Goal: Task Accomplishment & Management: Use online tool/utility

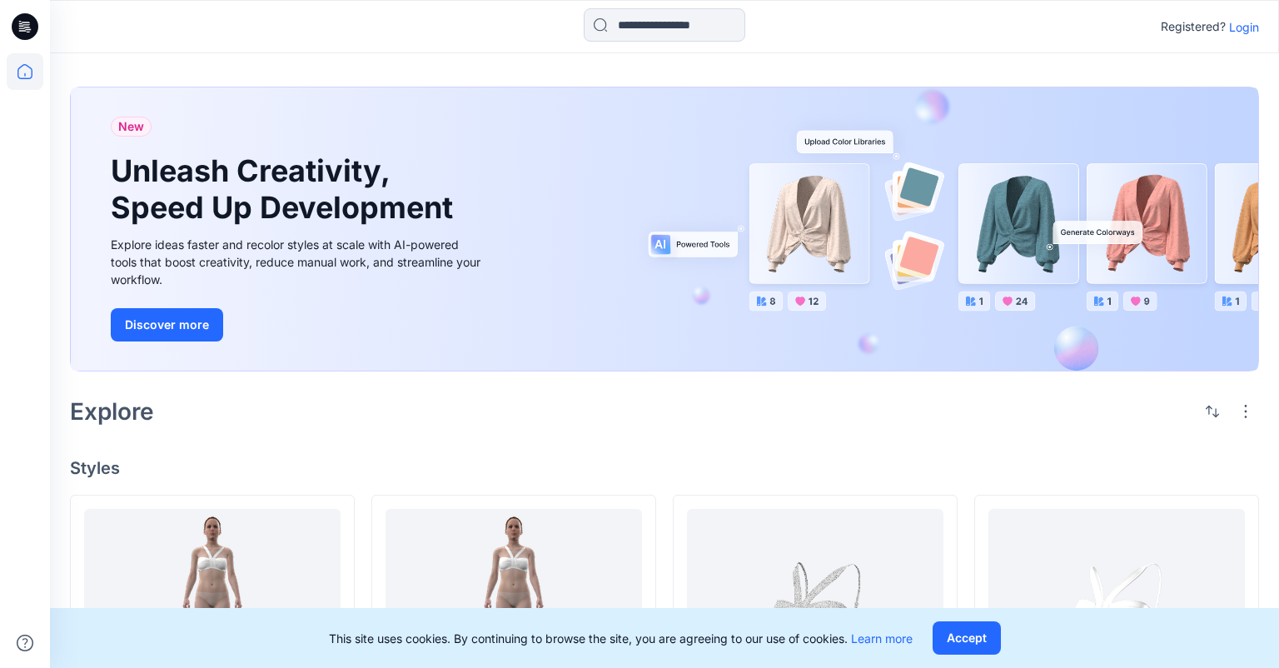
click at [1247, 28] on p "Login" at bounding box center [1244, 26] width 30 height 17
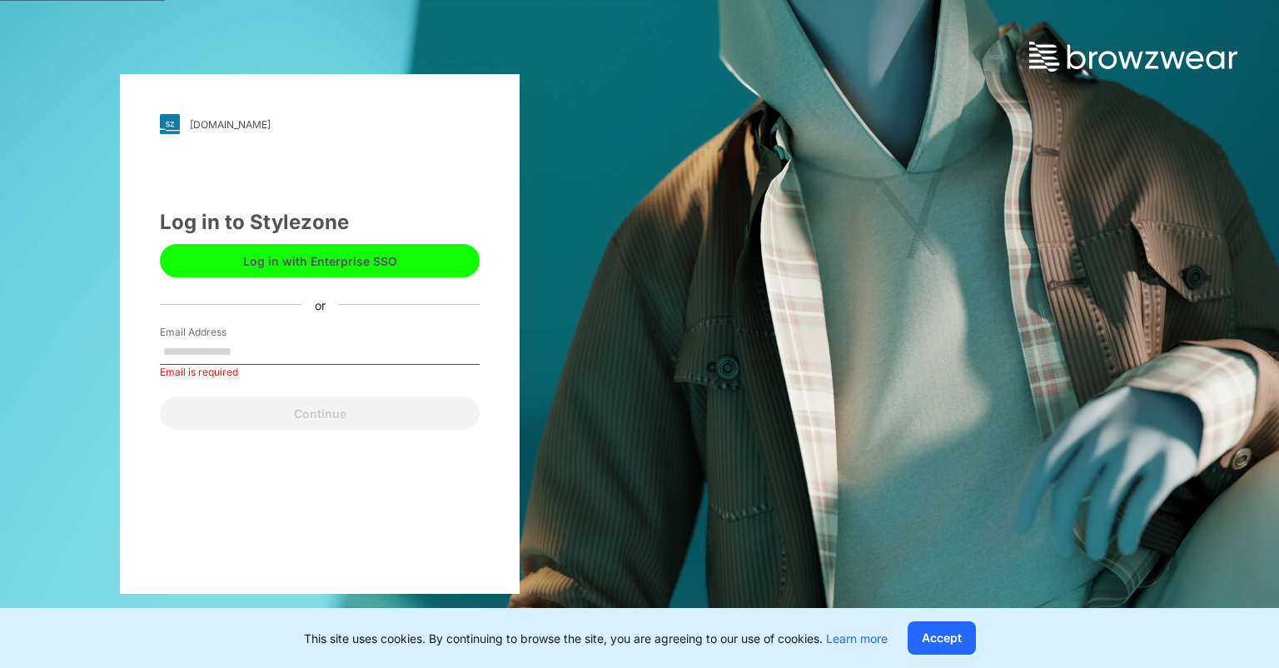
click at [168, 365] on div "Email is required" at bounding box center [320, 372] width 320 height 15
click at [178, 353] on input "Email Address" at bounding box center [320, 352] width 320 height 25
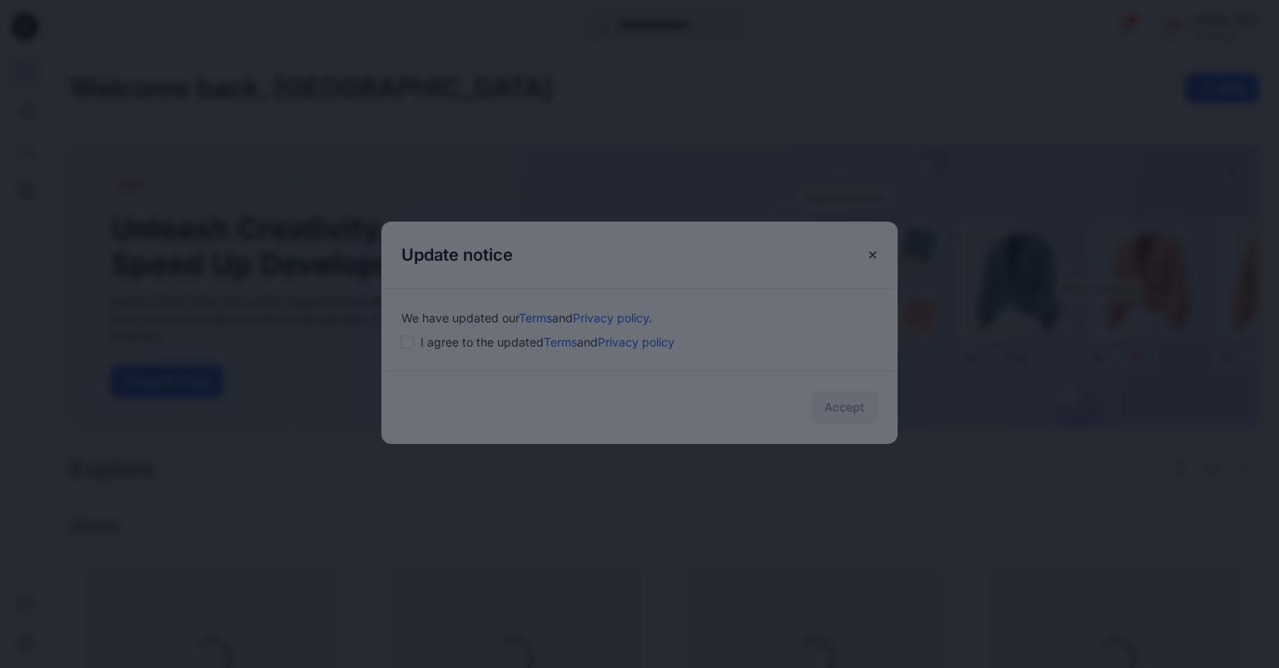
click at [408, 344] on div "× 1/3 Automate Bulk Colorway Creation Update multiple styles with your palette …" at bounding box center [639, 476] width 516 height 501
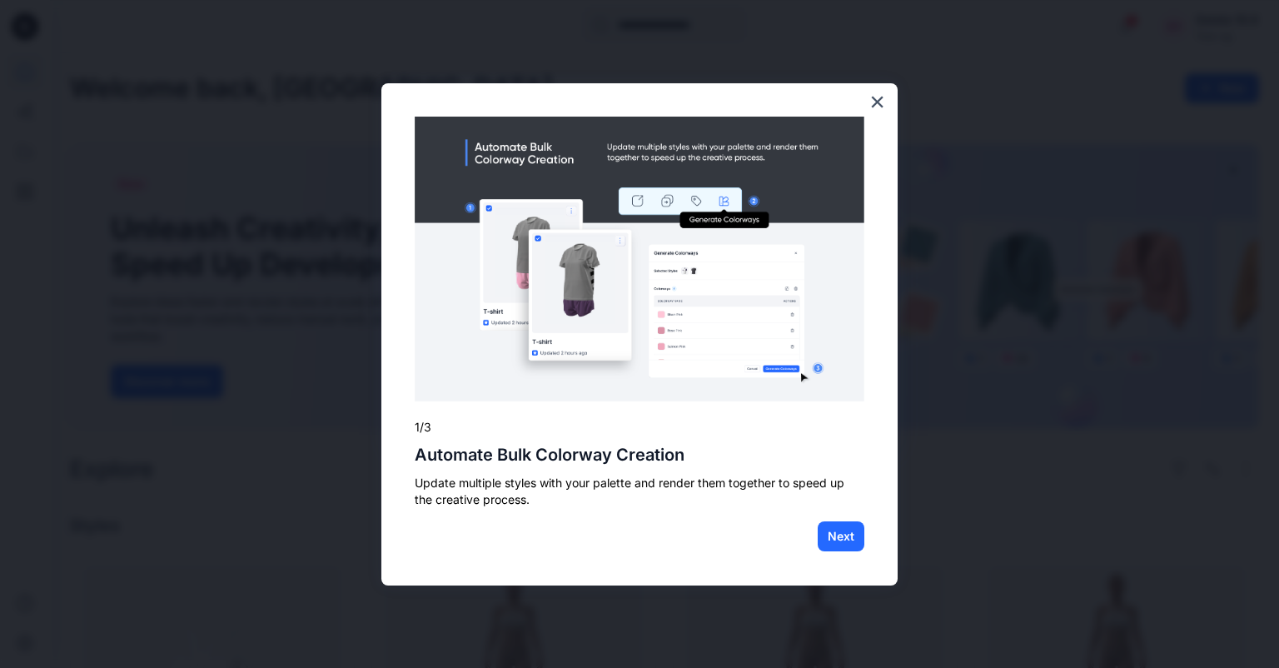
click at [877, 101] on button "×" at bounding box center [877, 101] width 16 height 27
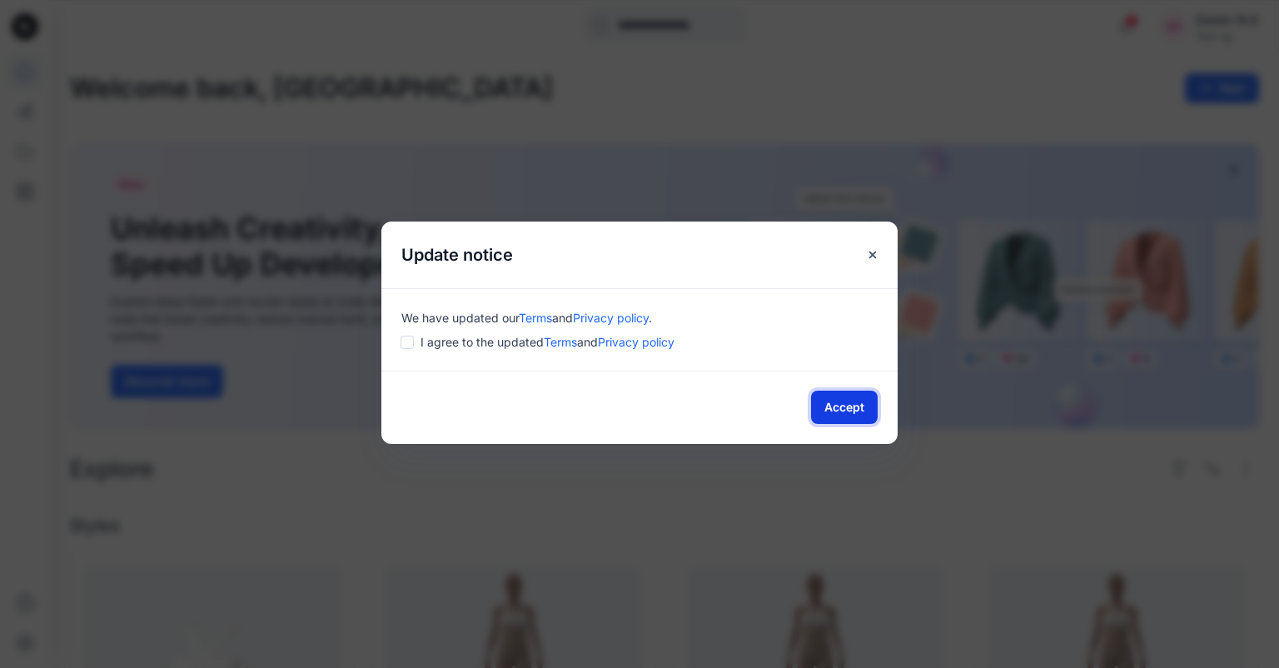
click at [837, 403] on button "Accept" at bounding box center [844, 406] width 67 height 33
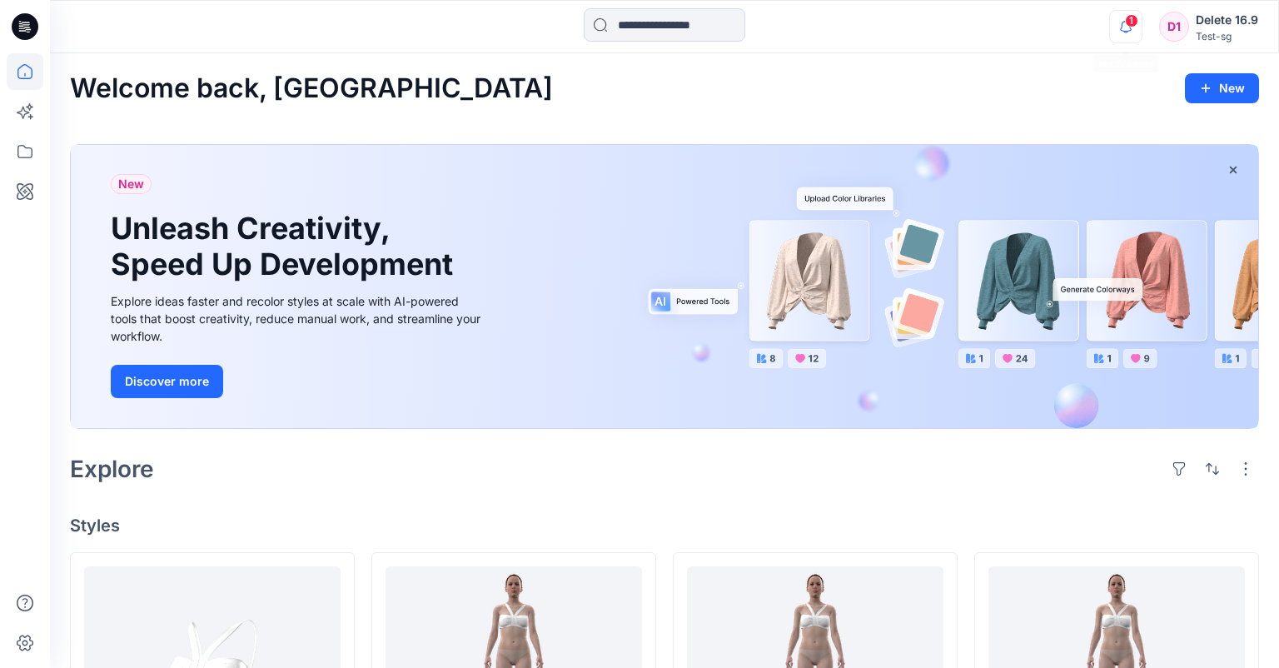
click at [1133, 31] on icon "button" at bounding box center [1126, 26] width 32 height 33
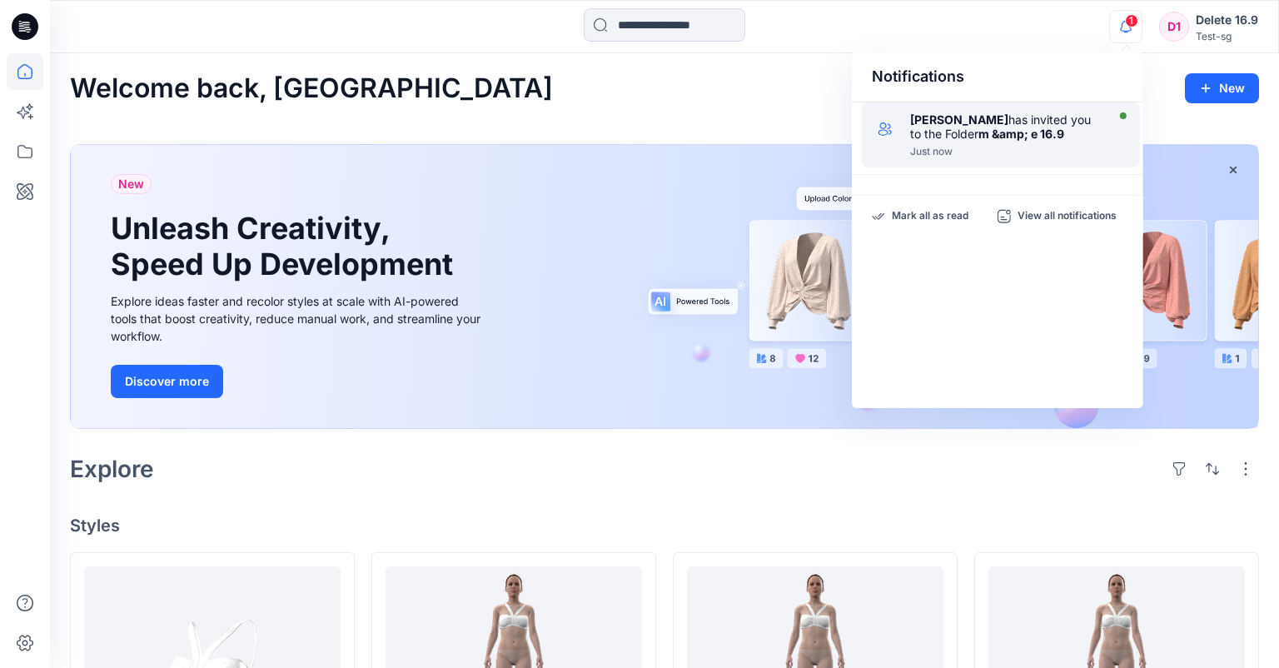
click at [1005, 128] on strong "m &amp; e 16.9" at bounding box center [1021, 134] width 86 height 14
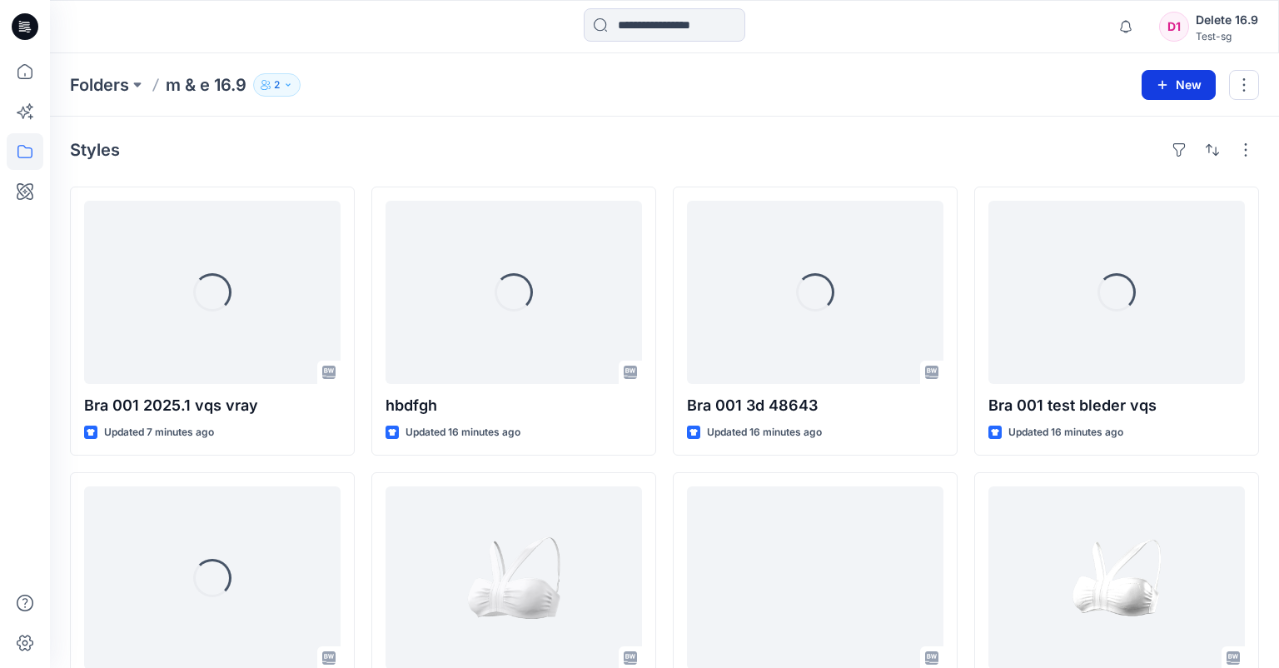
click at [1196, 74] on button "New" at bounding box center [1178, 85] width 74 height 30
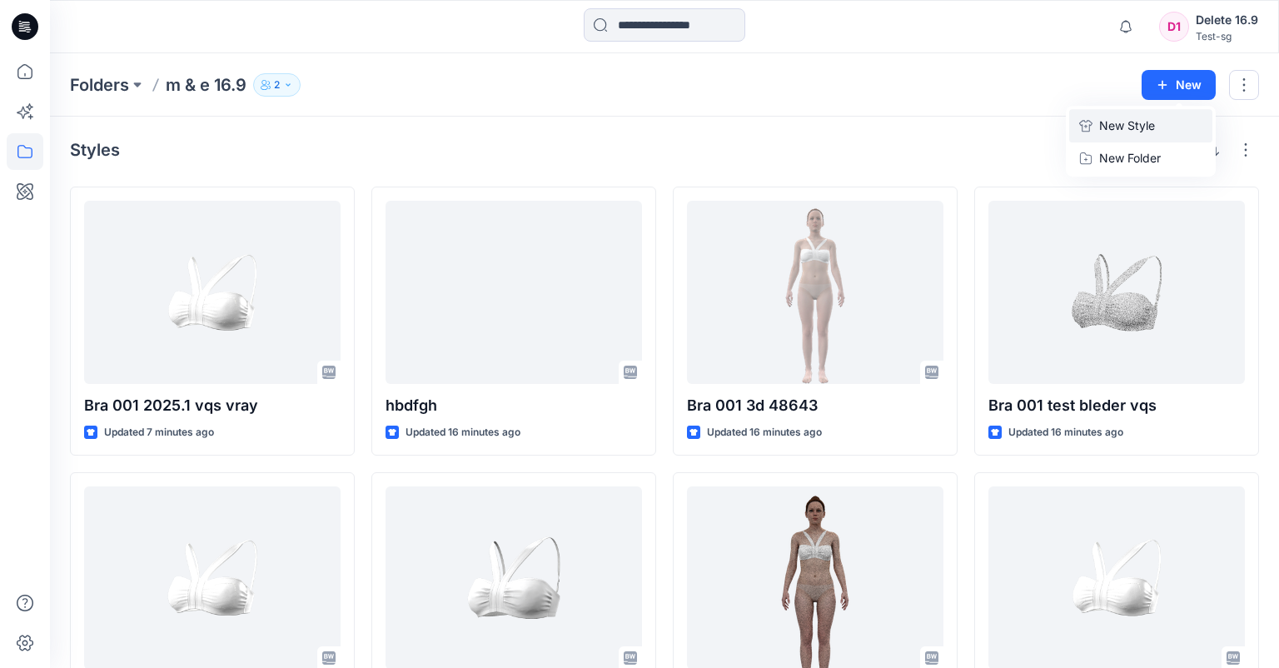
click at [1142, 130] on p "New Style" at bounding box center [1127, 126] width 56 height 20
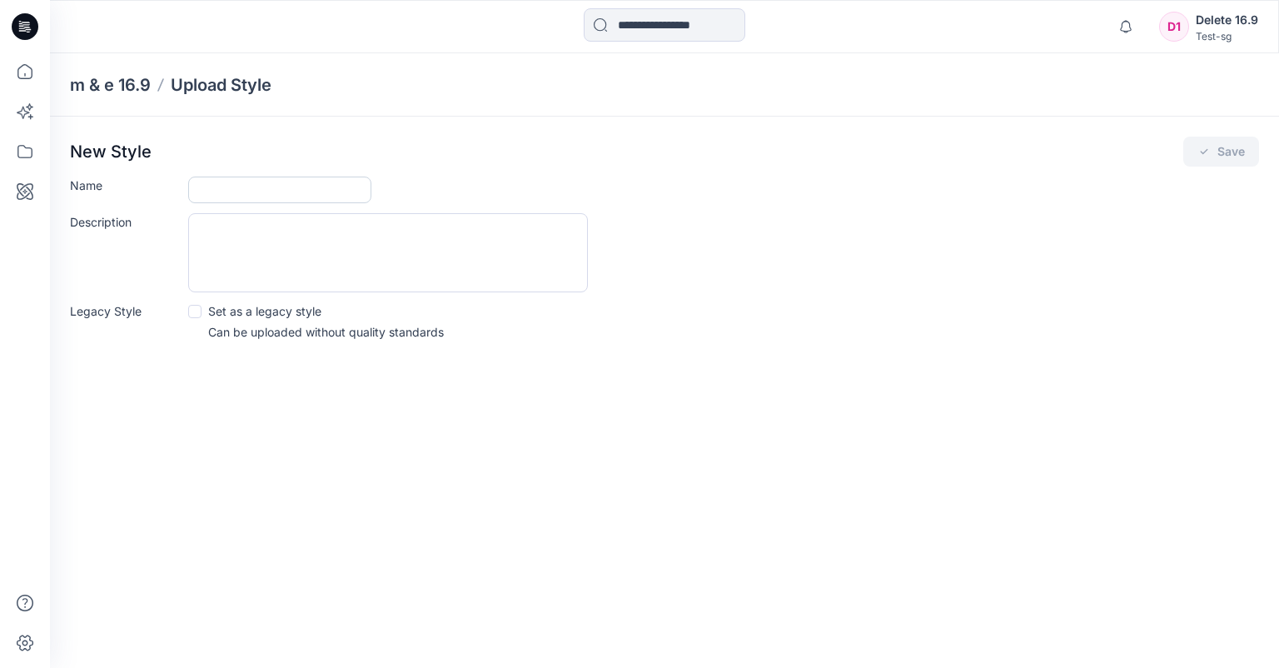
click at [272, 191] on input "Name" at bounding box center [279, 189] width 183 height 27
type input "**********"
click at [1197, 138] on button "Save" at bounding box center [1221, 152] width 76 height 30
click at [1218, 154] on button "Save" at bounding box center [1221, 152] width 76 height 30
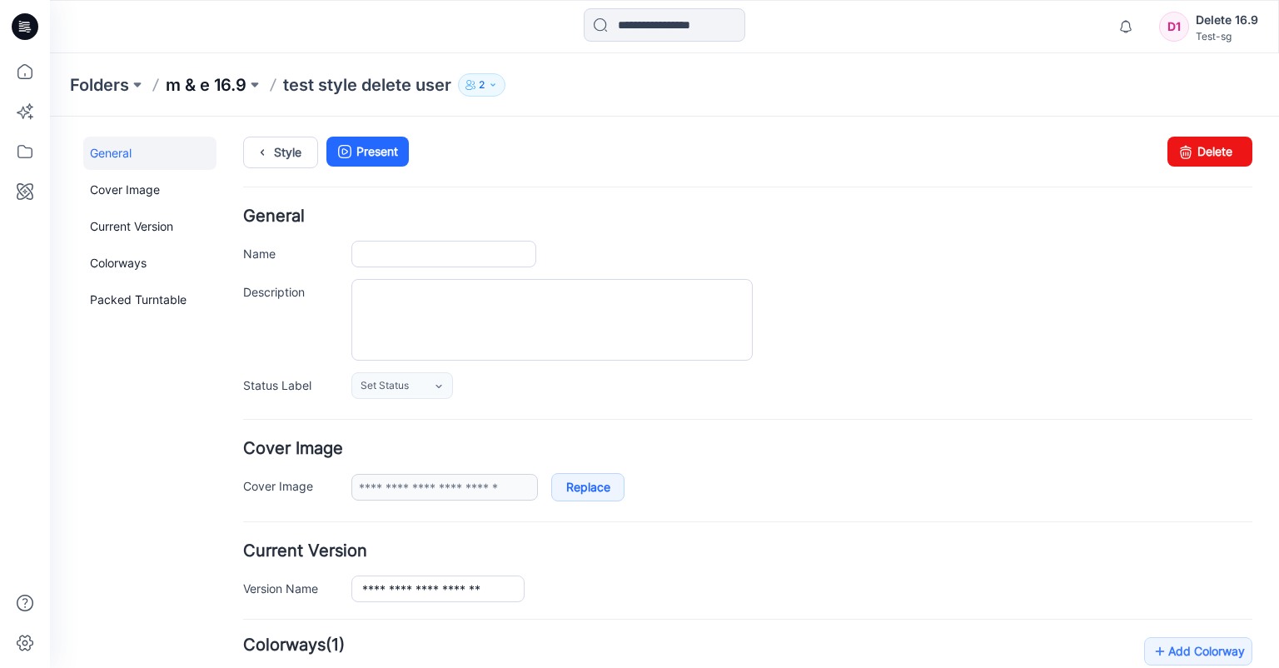
click at [213, 87] on p "m & e 16.9" at bounding box center [206, 84] width 81 height 23
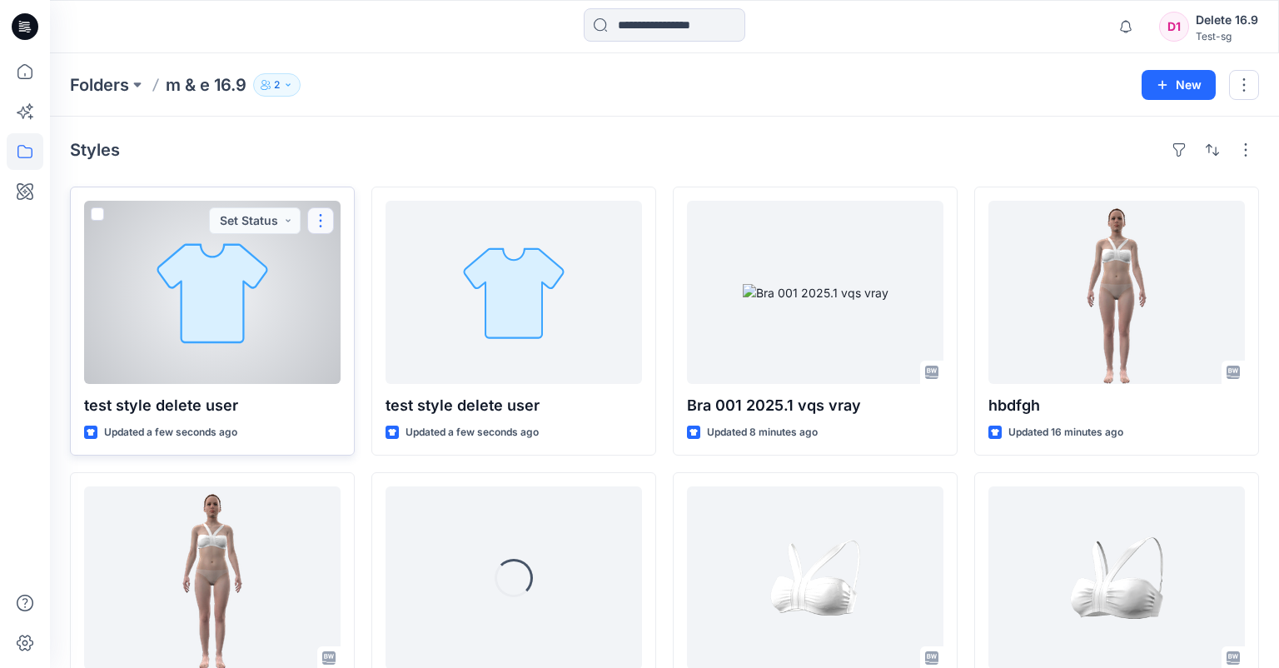
click at [328, 211] on button "button" at bounding box center [320, 220] width 27 height 27
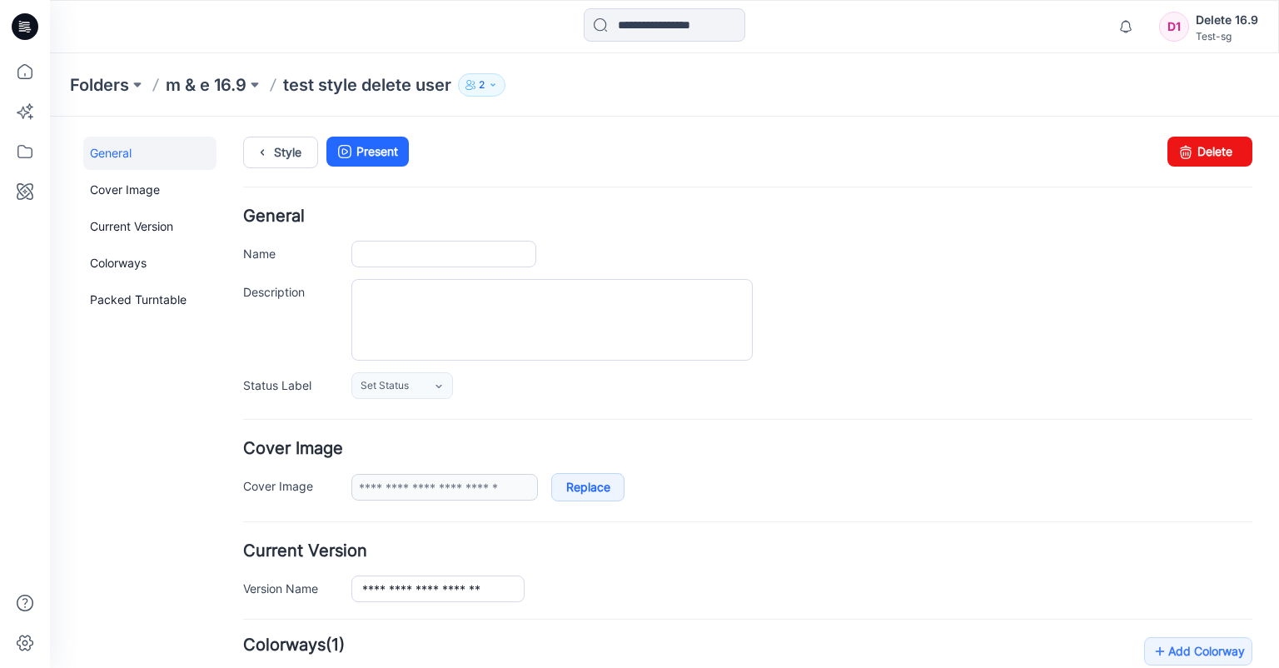
type input "**********"
click at [1219, 151] on link "Delete" at bounding box center [1209, 152] width 85 height 30
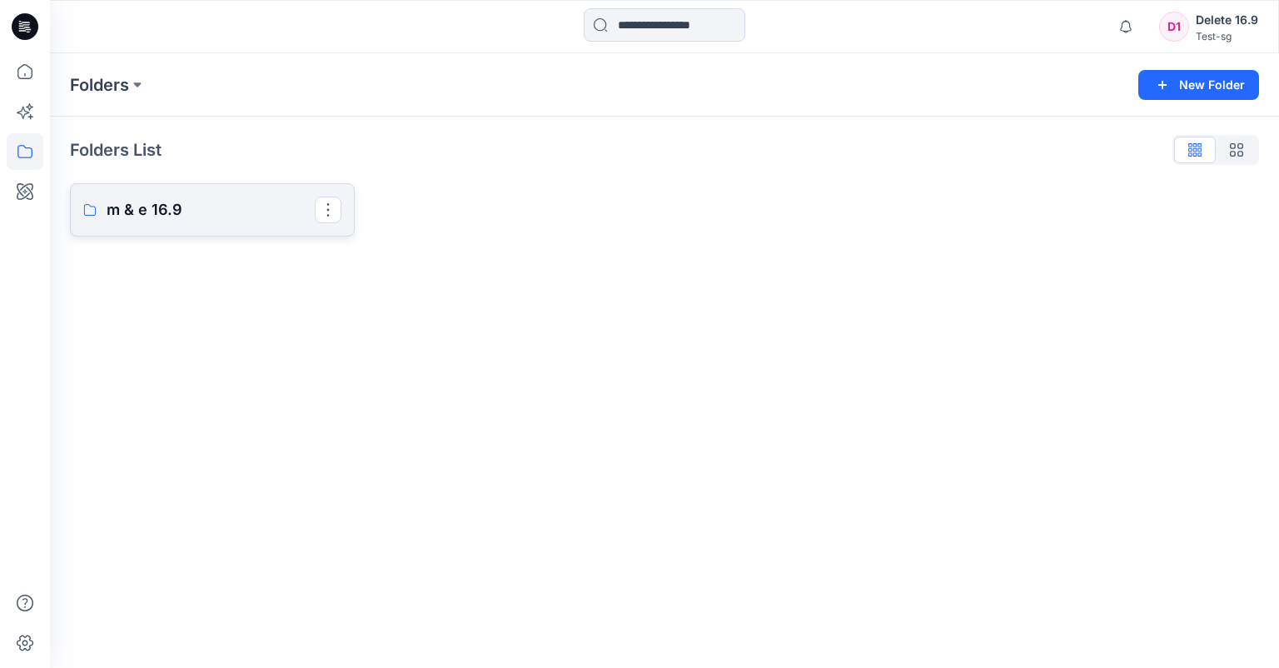
click at [179, 195] on link "m & e 16.9" at bounding box center [212, 209] width 285 height 53
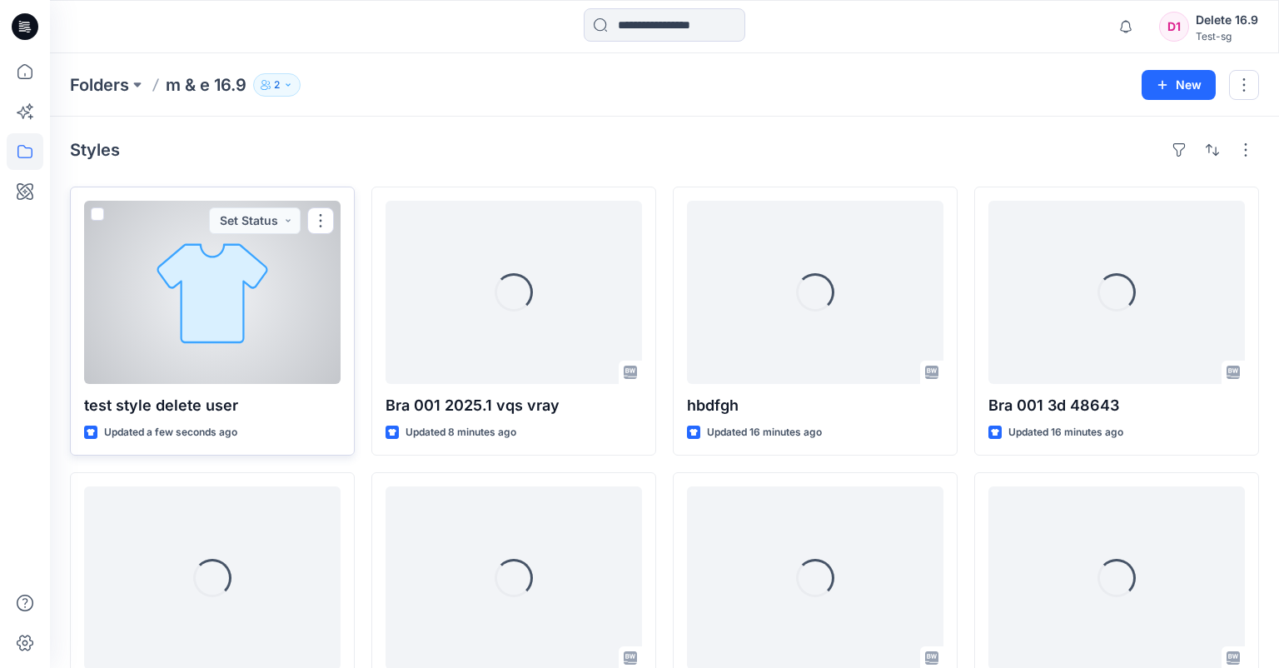
click at [269, 331] on div at bounding box center [212, 292] width 256 height 183
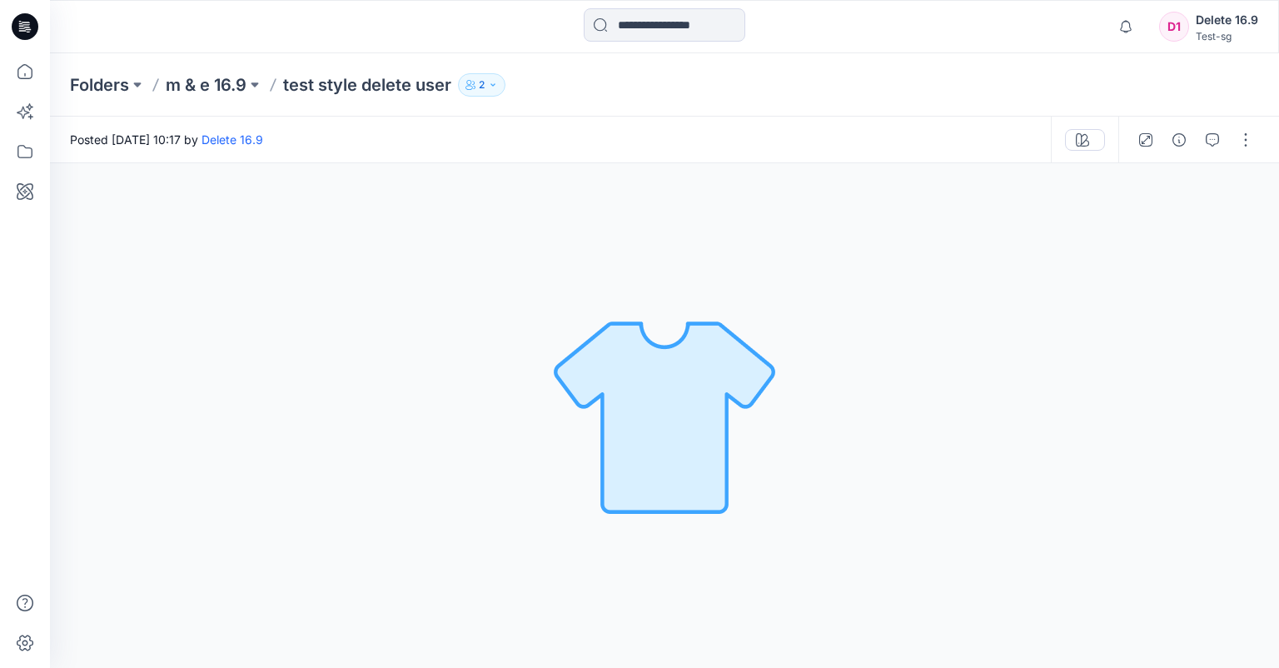
click at [1244, 140] on button "button" at bounding box center [1245, 140] width 27 height 27
click at [1142, 219] on p "Edit" at bounding box center [1139, 224] width 21 height 17
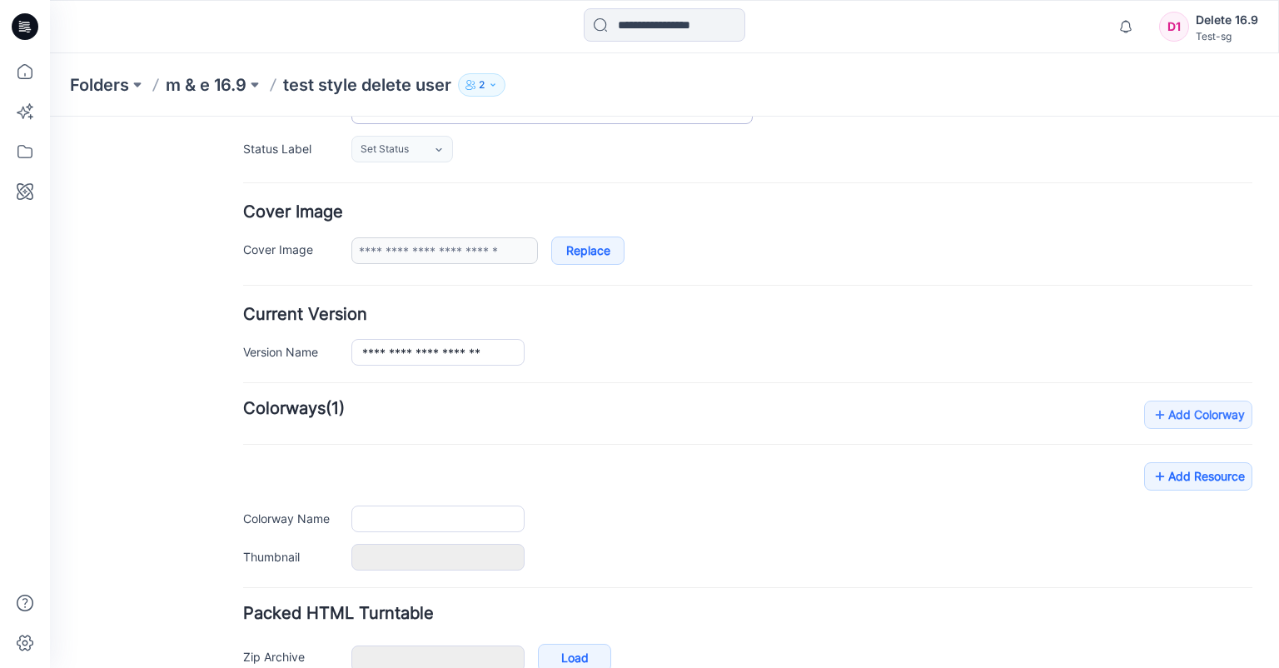
type input "**********"
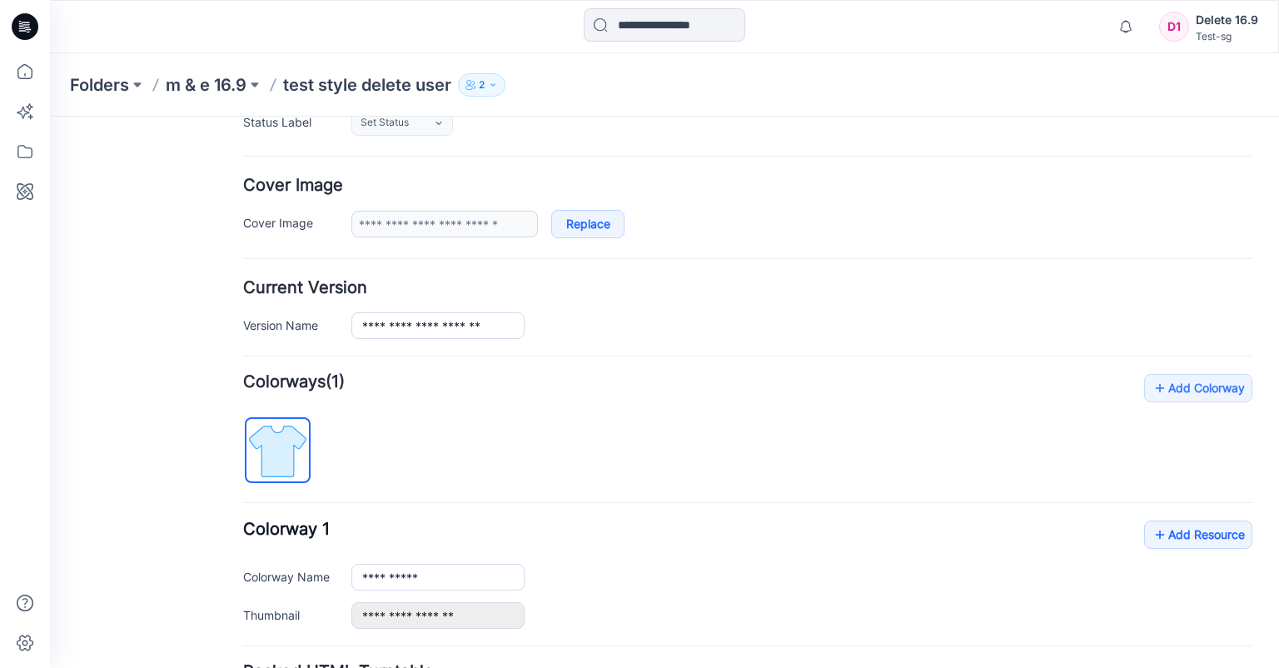
scroll to position [412, 0]
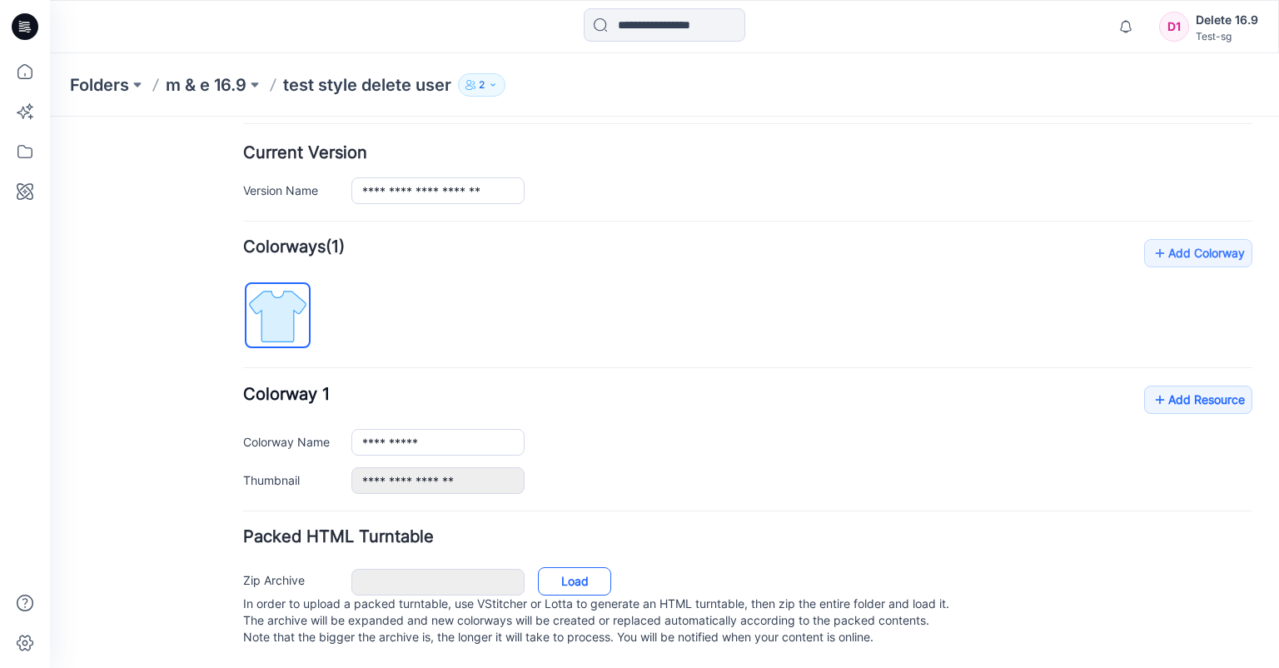
click at [571, 567] on link "Load" at bounding box center [574, 581] width 73 height 28
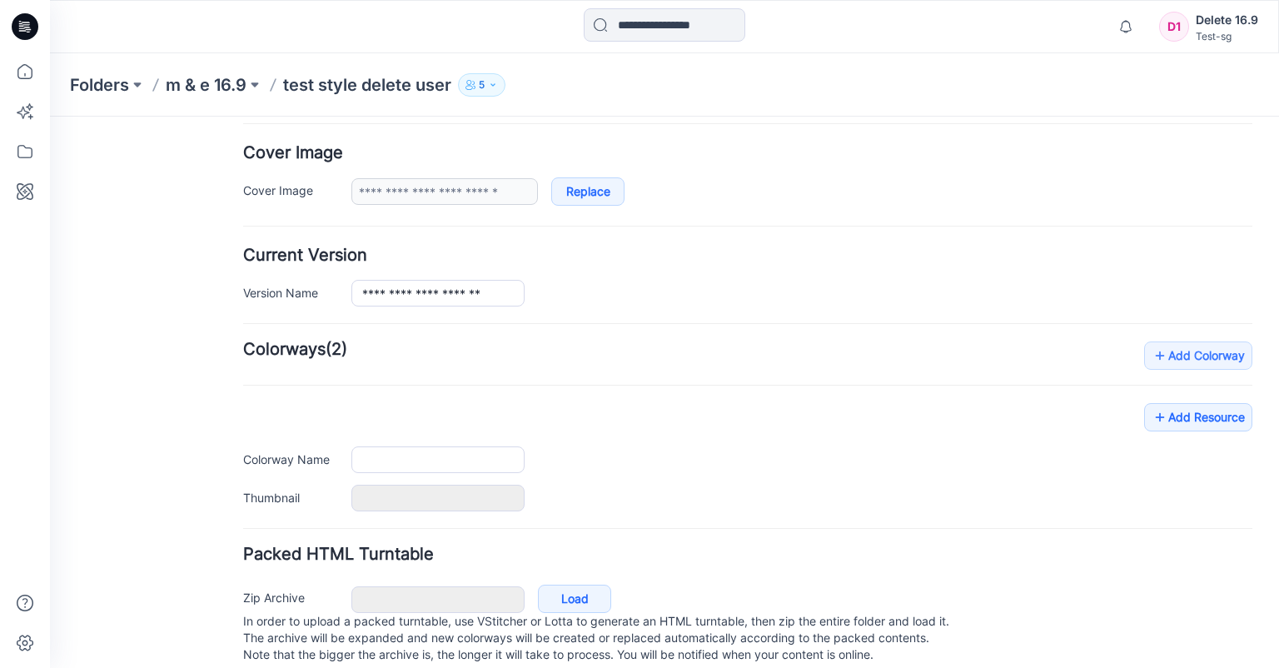
scroll to position [326, 0]
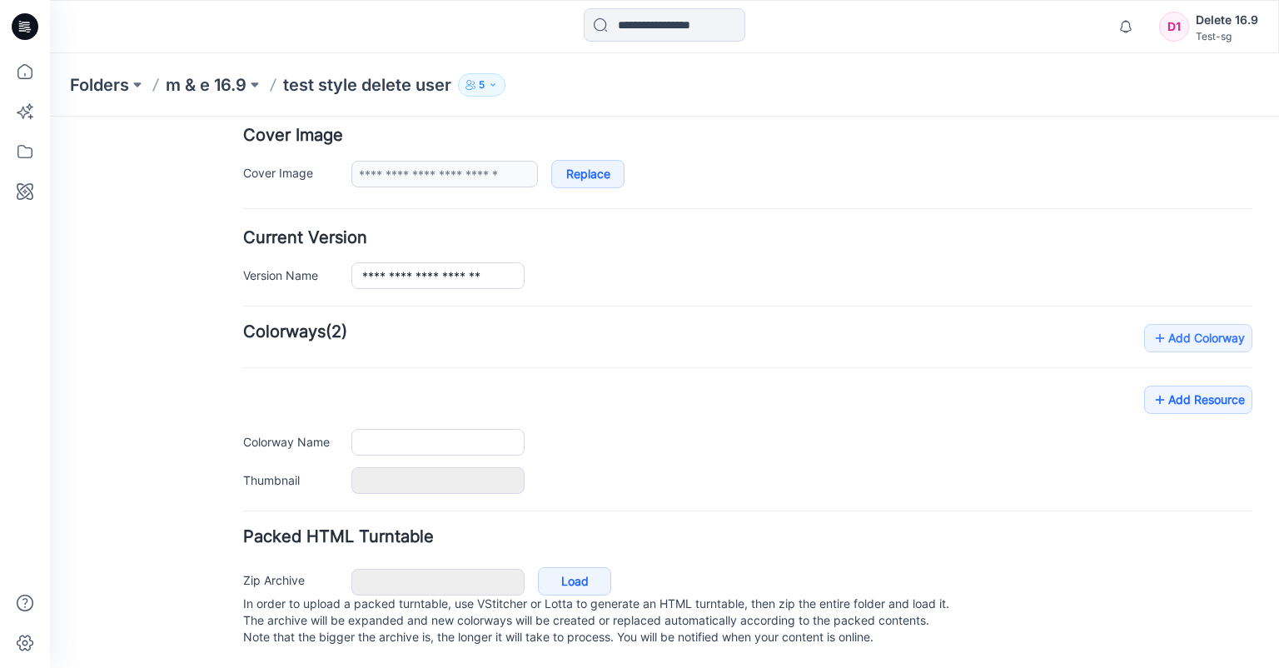
type input "**********"
type input "****"
type input "**********"
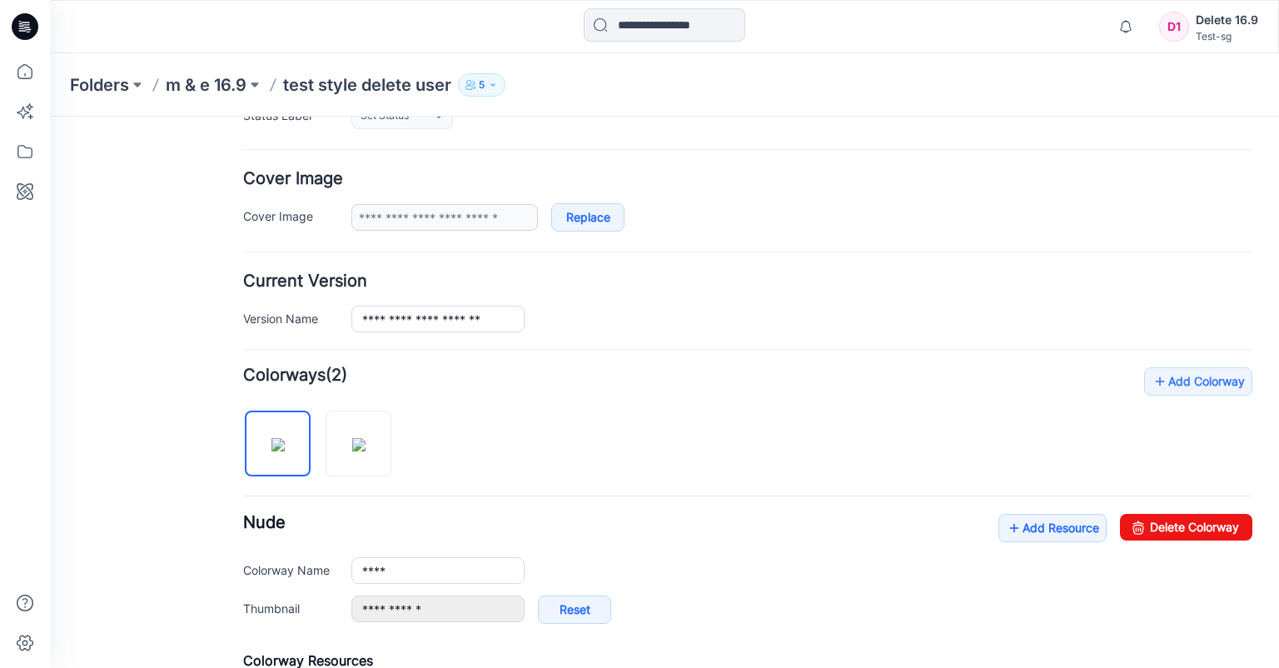
scroll to position [0, 0]
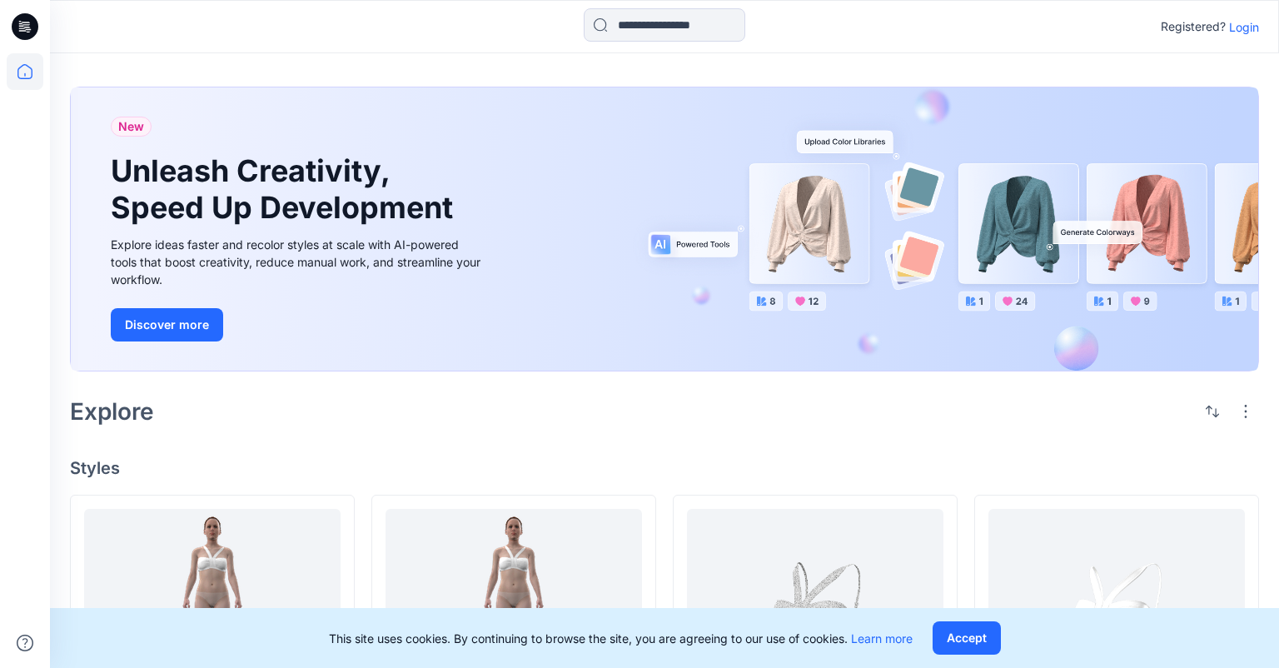
click at [1233, 25] on p "Login" at bounding box center [1244, 26] width 30 height 17
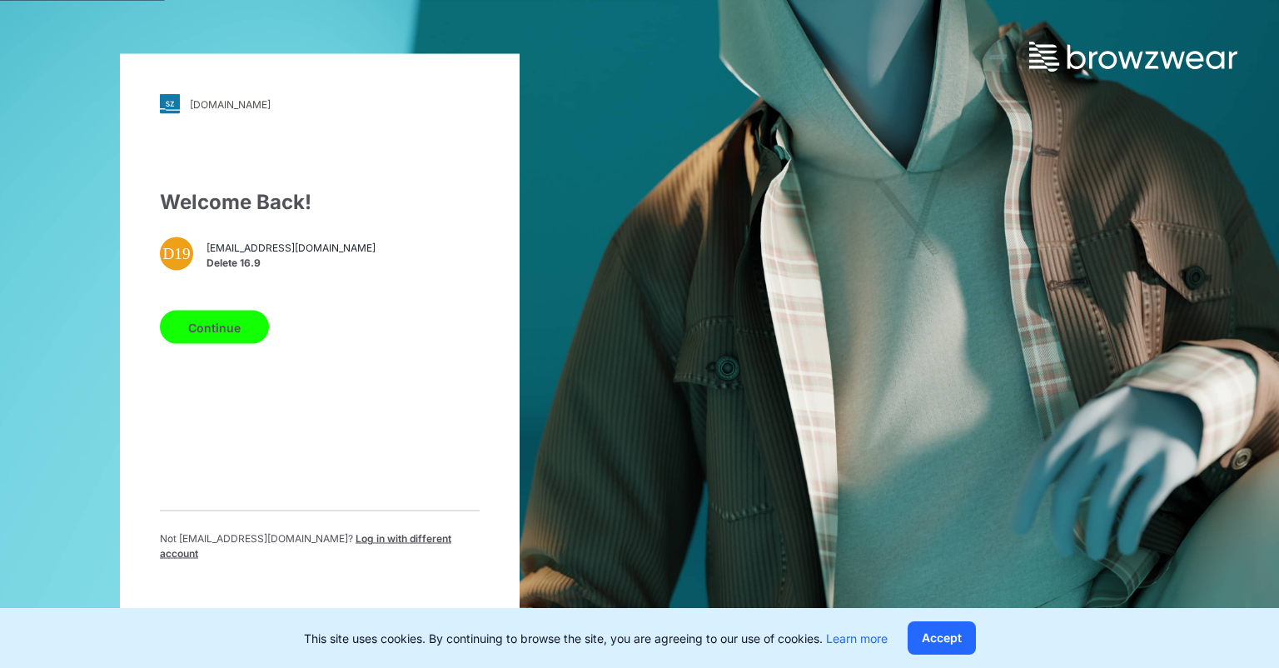
click at [248, 330] on button "Continue" at bounding box center [214, 326] width 109 height 33
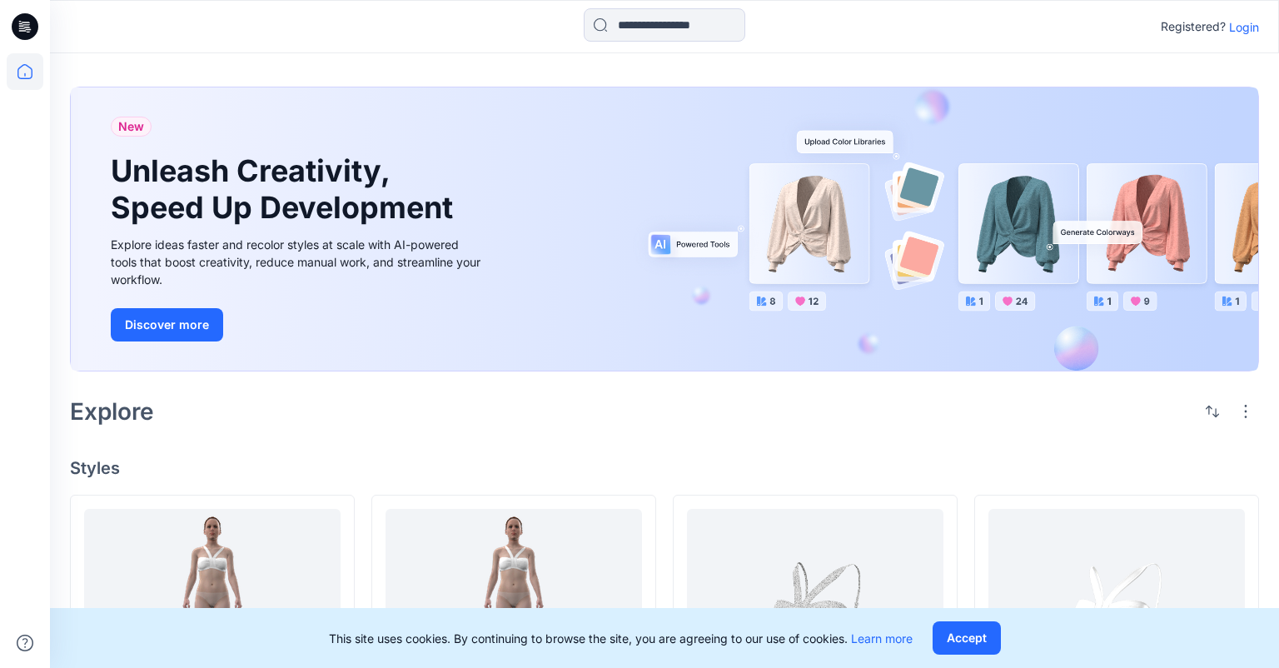
drag, startPoint x: 1244, startPoint y: 27, endPoint x: 1224, endPoint y: 35, distance: 22.4
click at [1244, 26] on p "Login" at bounding box center [1244, 26] width 30 height 17
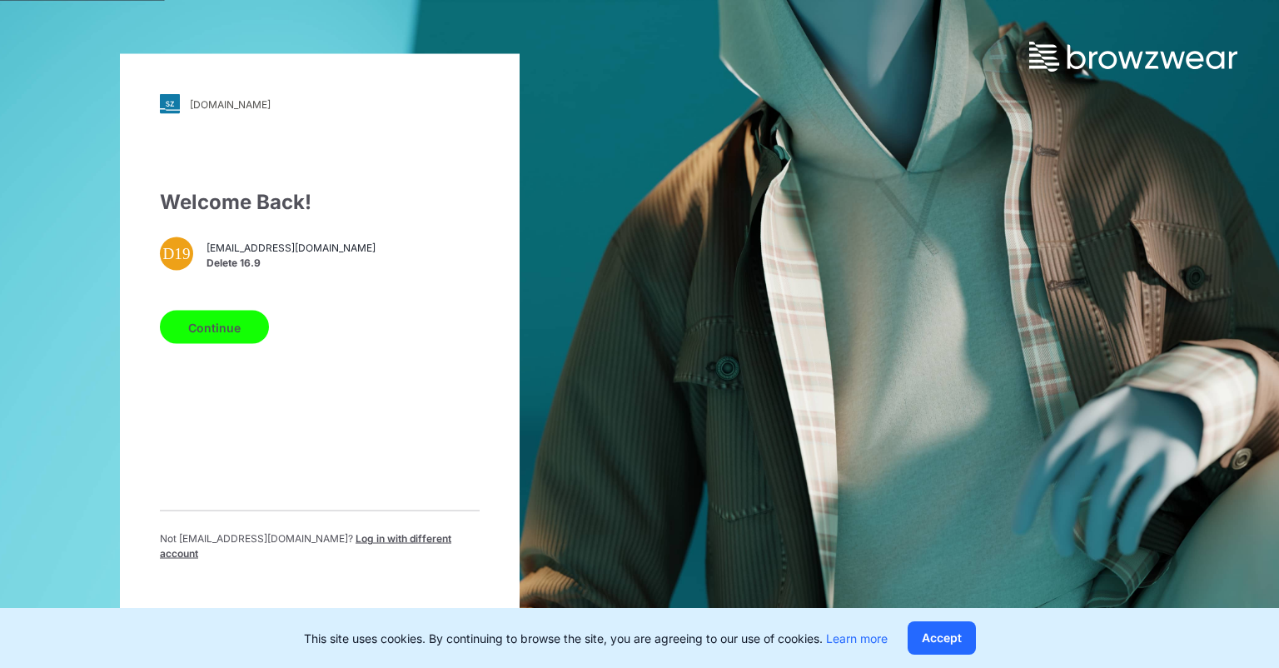
click at [231, 330] on button "Continue" at bounding box center [214, 326] width 109 height 33
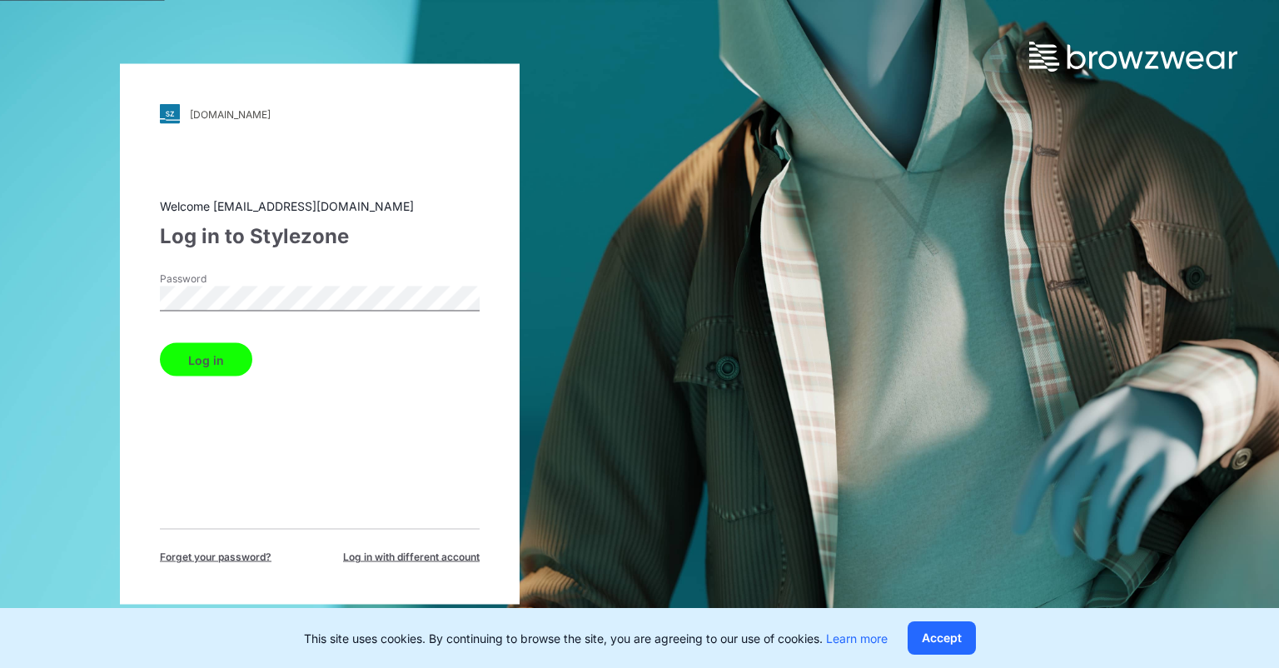
click at [215, 355] on button "Log in" at bounding box center [206, 359] width 92 height 33
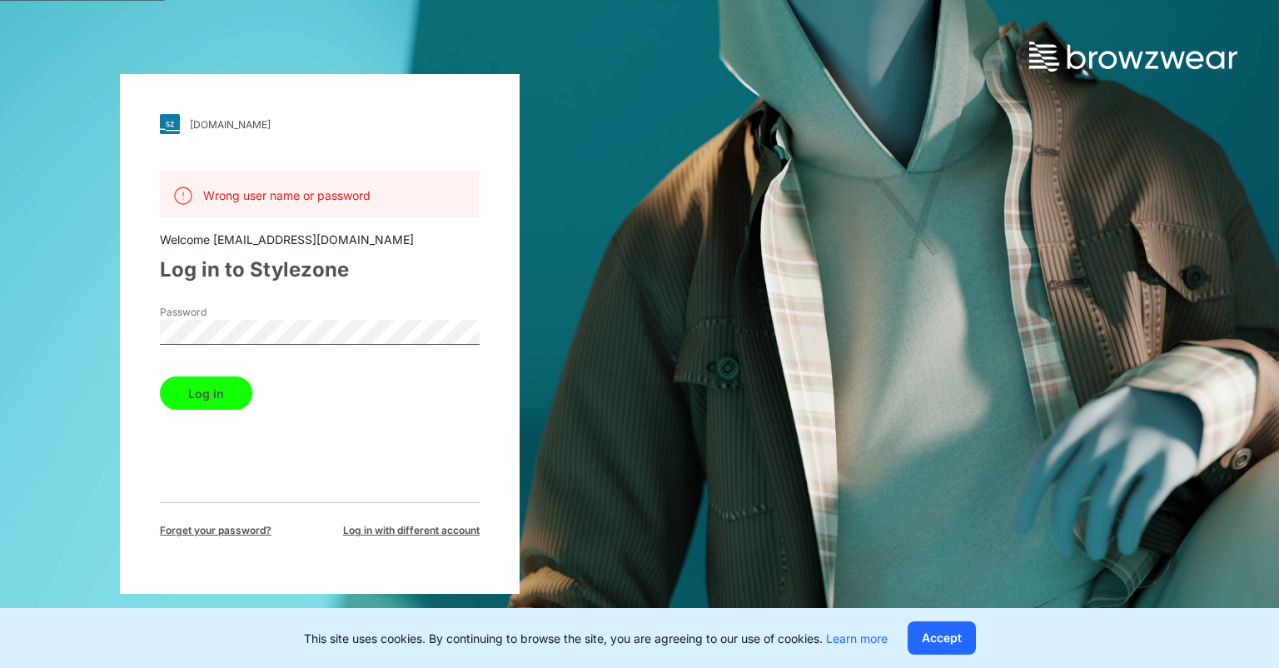
click at [410, 531] on span "Log in with different account" at bounding box center [411, 530] width 137 height 15
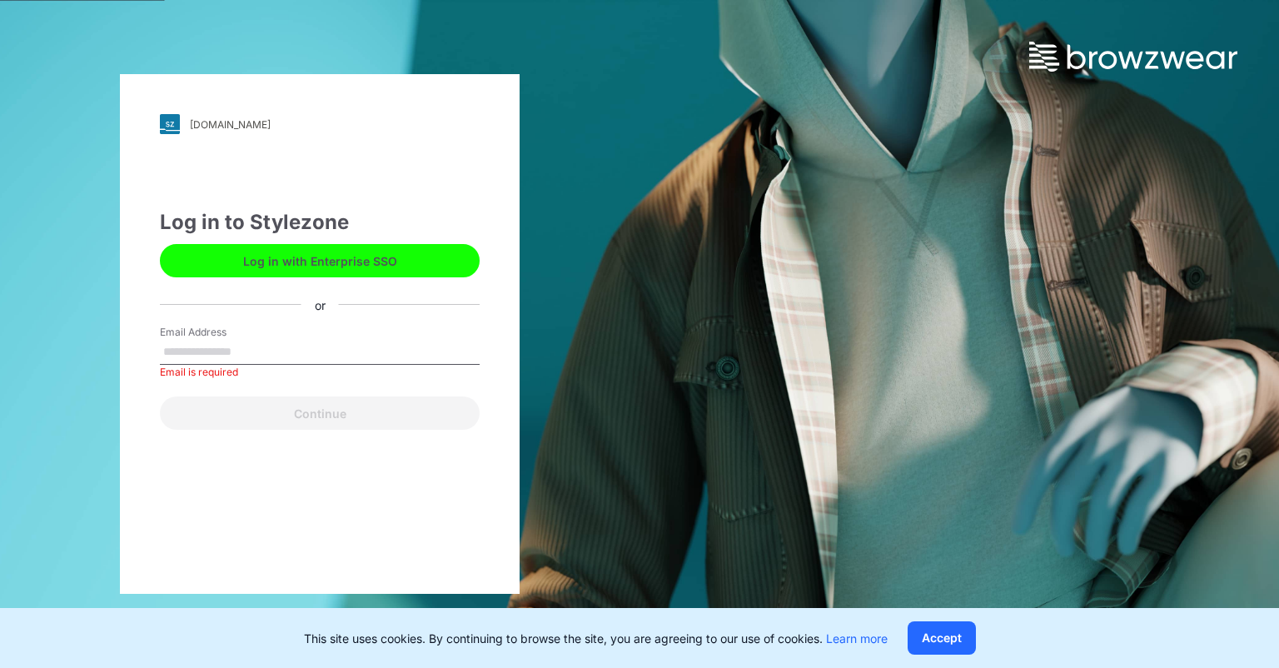
click at [281, 351] on input "Email Address" at bounding box center [320, 352] width 320 height 25
paste input "**********"
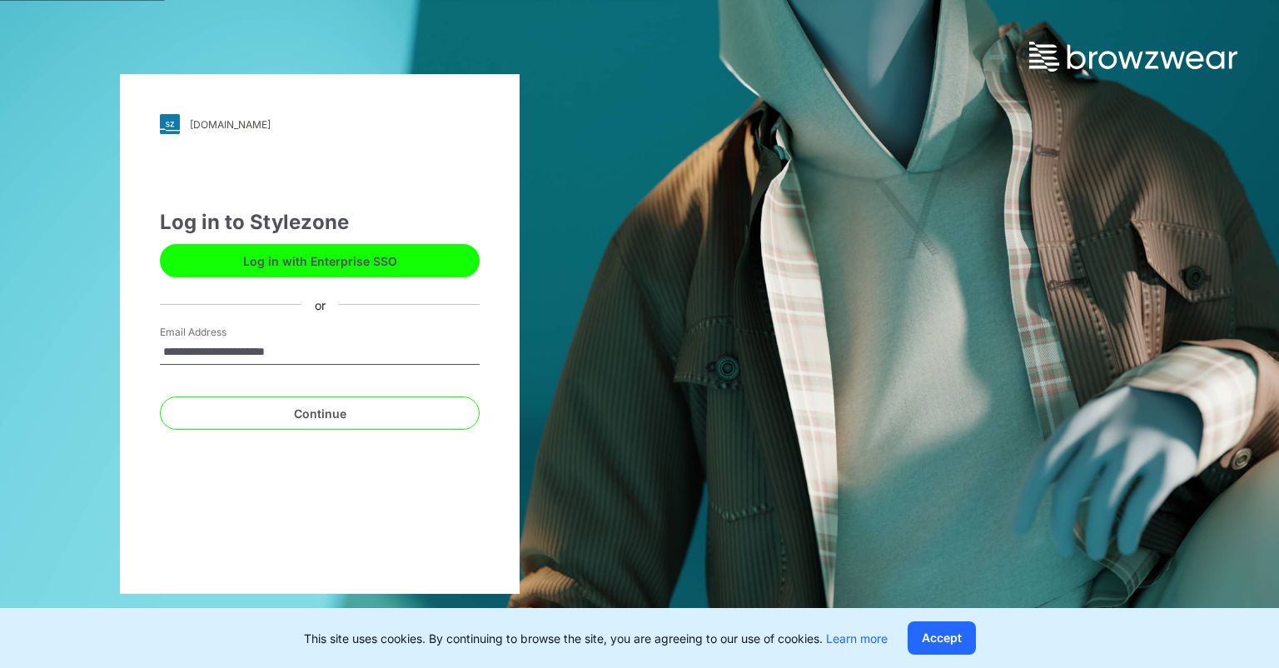
type input "**********"
click at [160, 396] on button "Continue" at bounding box center [320, 412] width 320 height 33
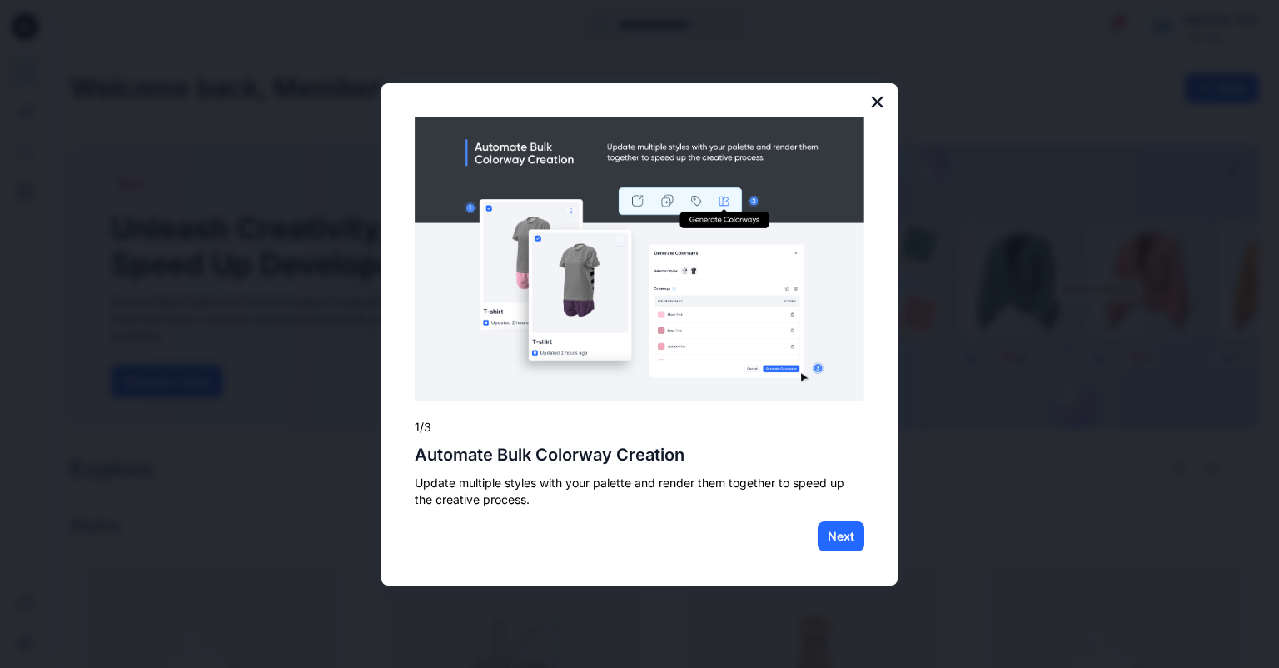
click at [876, 93] on button "×" at bounding box center [877, 101] width 16 height 27
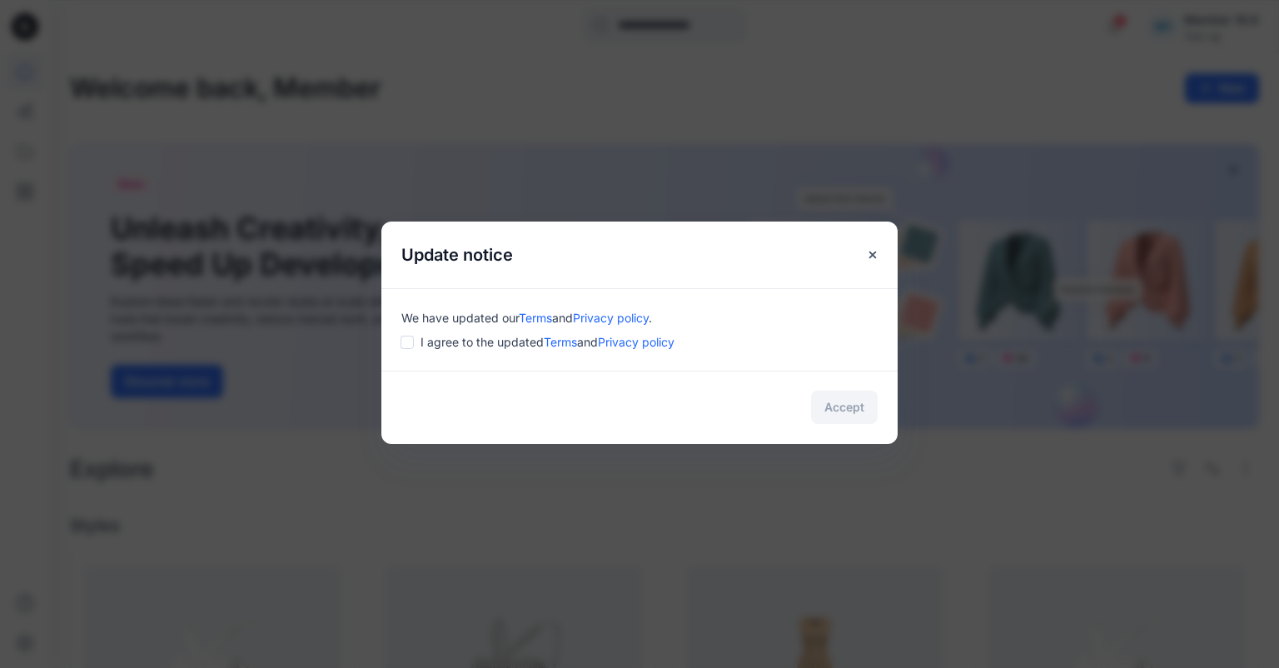
click at [409, 350] on div "We have updated our Terms and Privacy policy . I agree to the updated Terms and…" at bounding box center [639, 329] width 516 height 82
click at [857, 405] on button "Accept" at bounding box center [844, 406] width 67 height 33
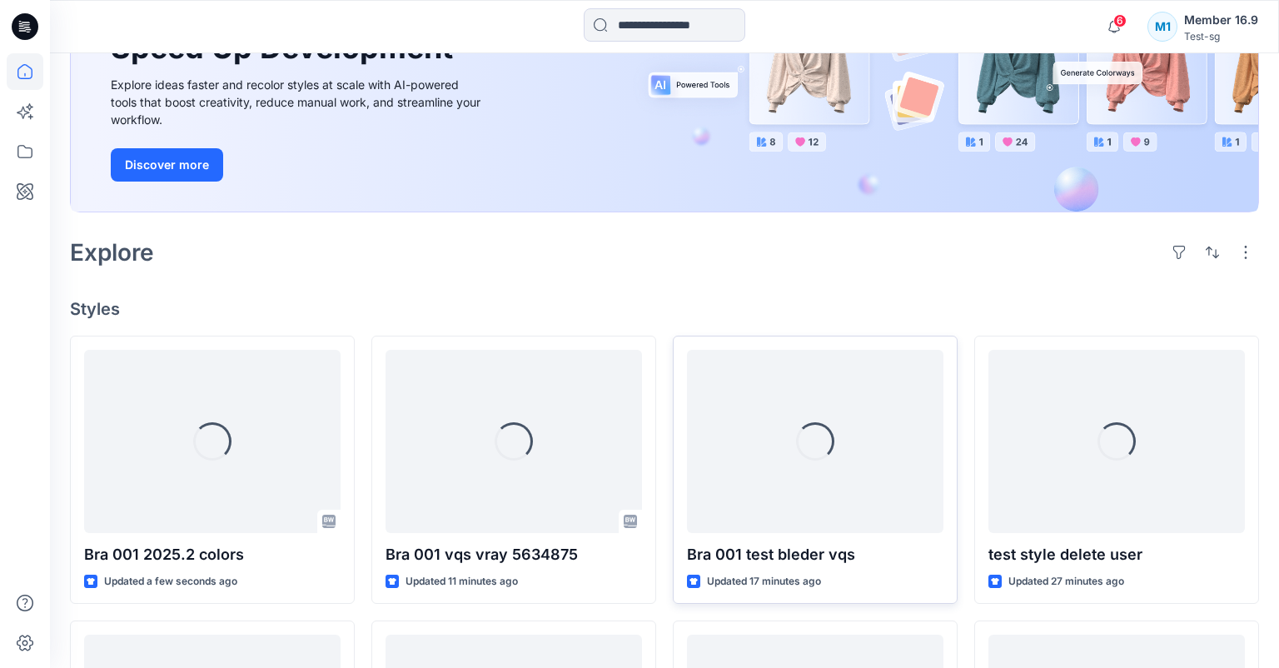
scroll to position [216, 0]
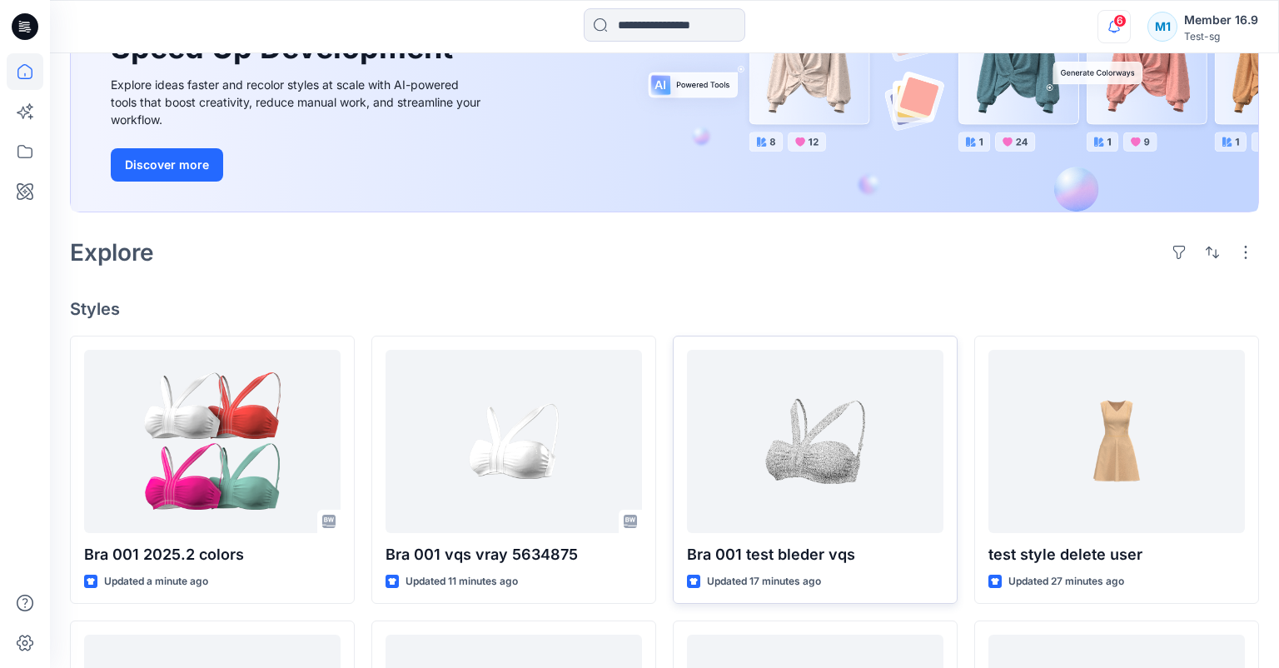
click at [1112, 23] on icon "button" at bounding box center [1114, 26] width 12 height 11
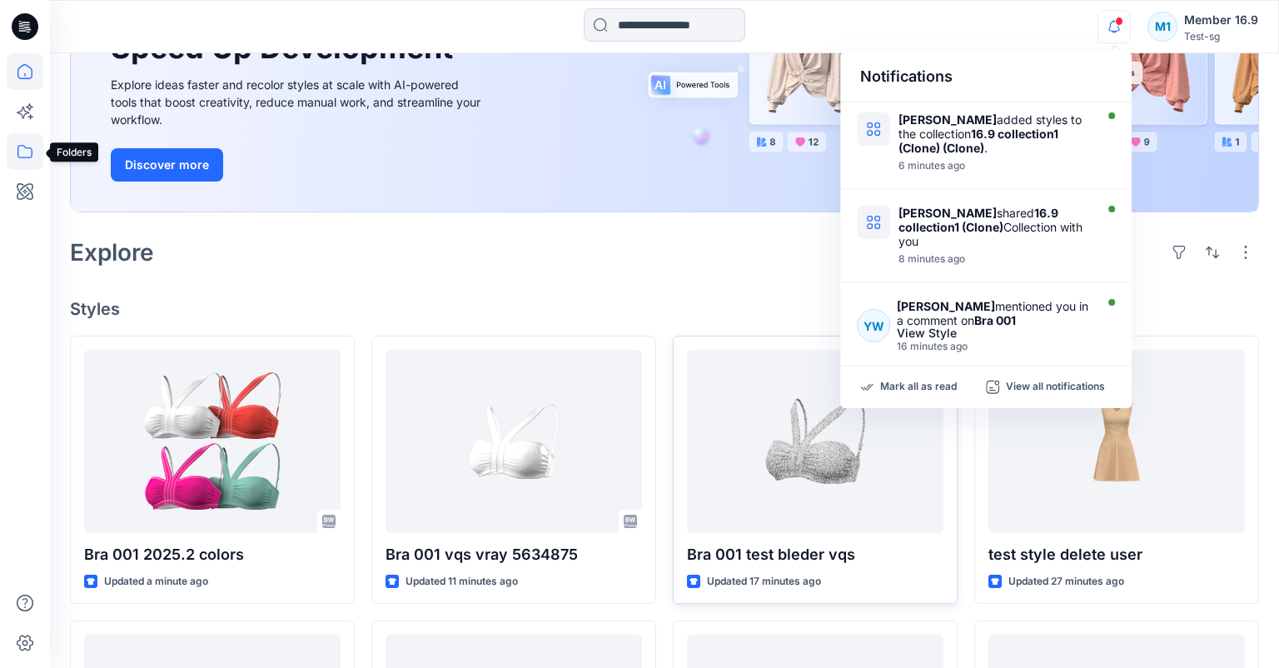
click at [32, 150] on icon at bounding box center [24, 151] width 15 height 13
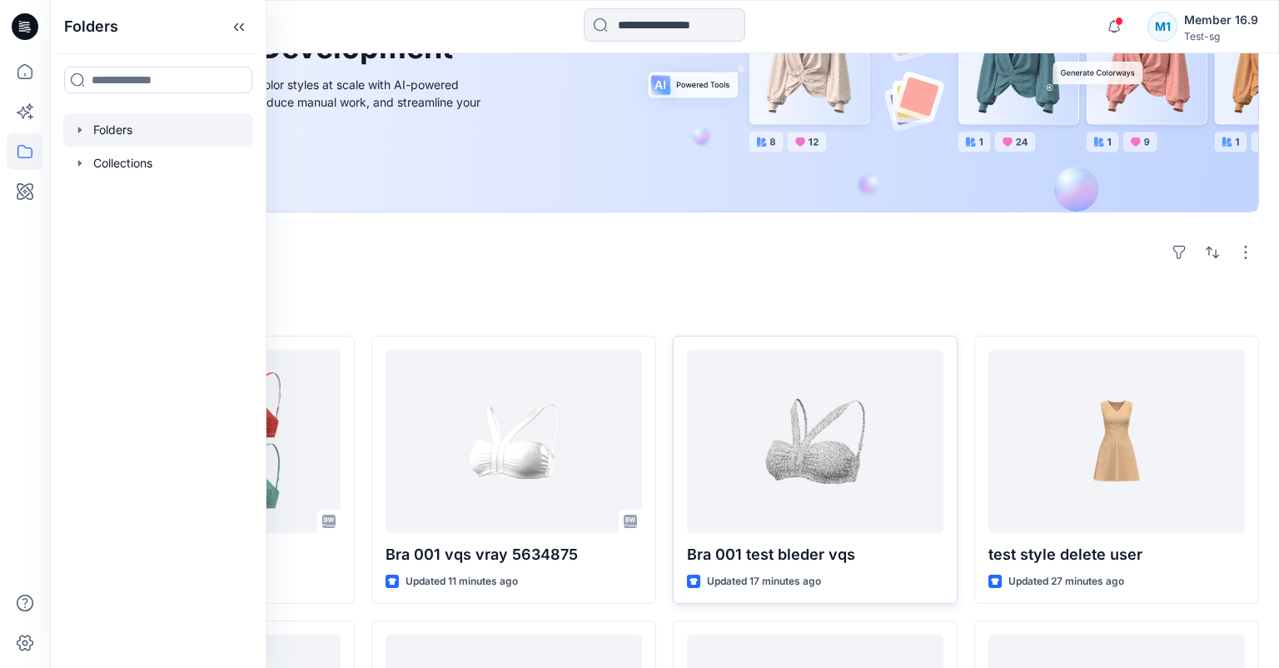
click at [145, 130] on div at bounding box center [158, 129] width 190 height 33
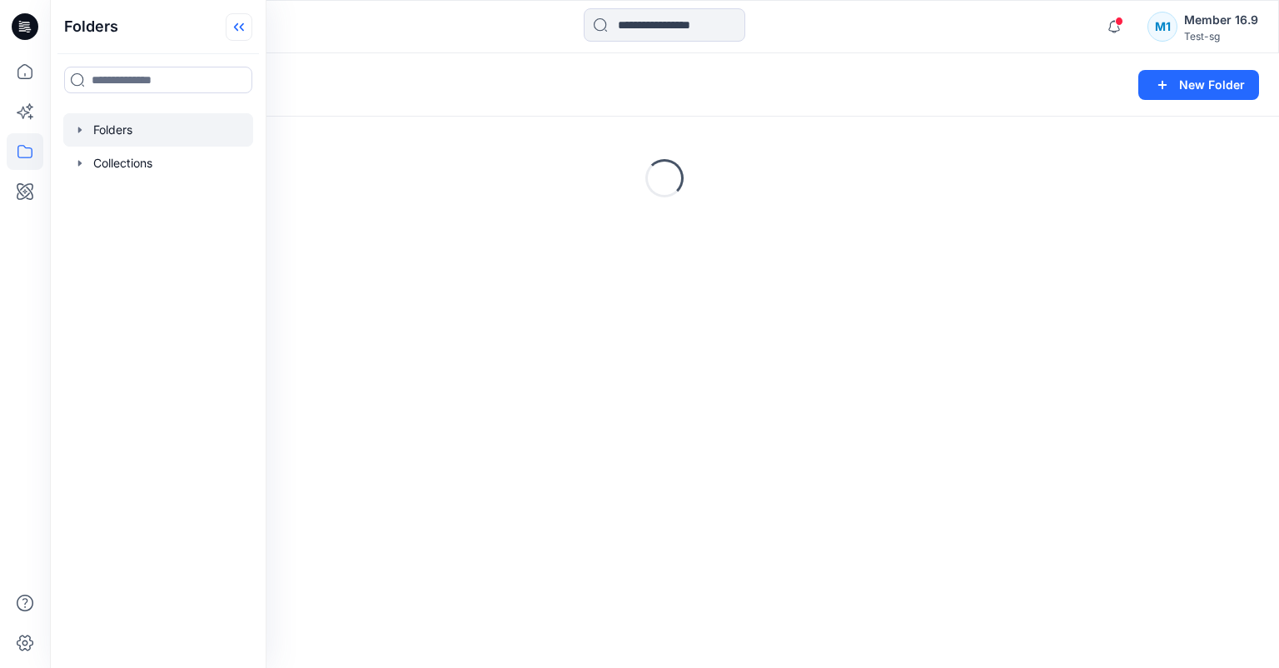
click at [236, 31] on icon at bounding box center [239, 26] width 27 height 27
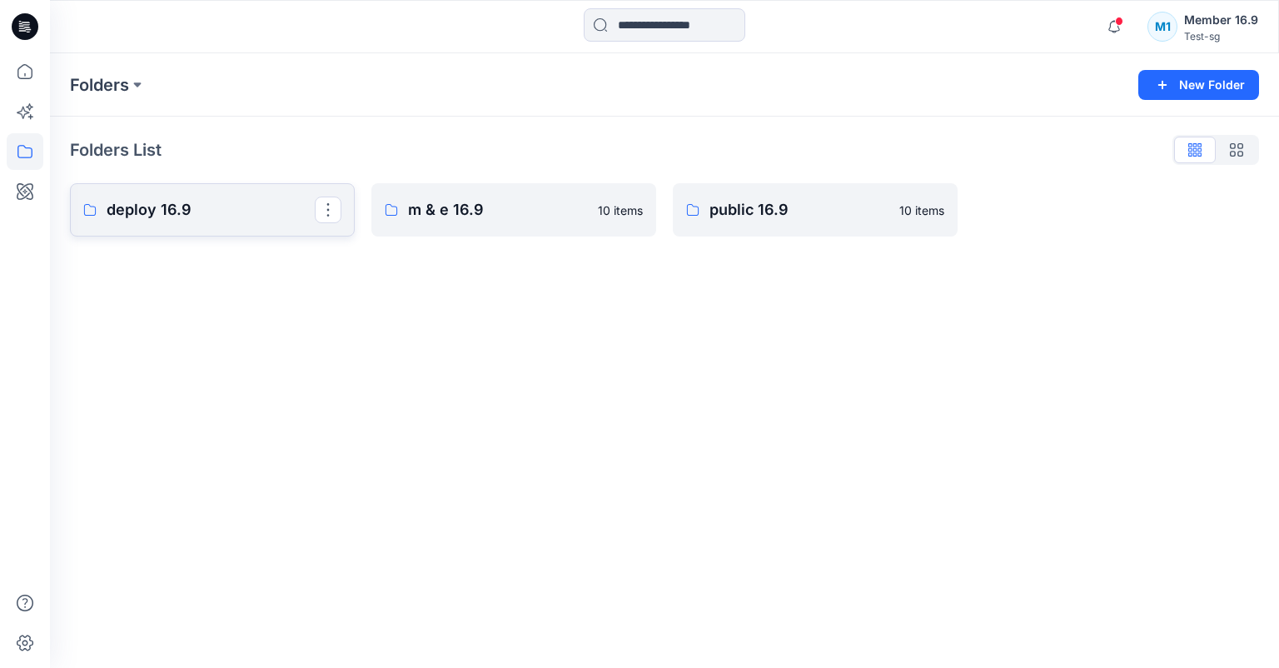
click at [196, 213] on p "deploy 16.9" at bounding box center [211, 209] width 208 height 23
click at [534, 212] on p "m & e 16.9" at bounding box center [498, 209] width 180 height 23
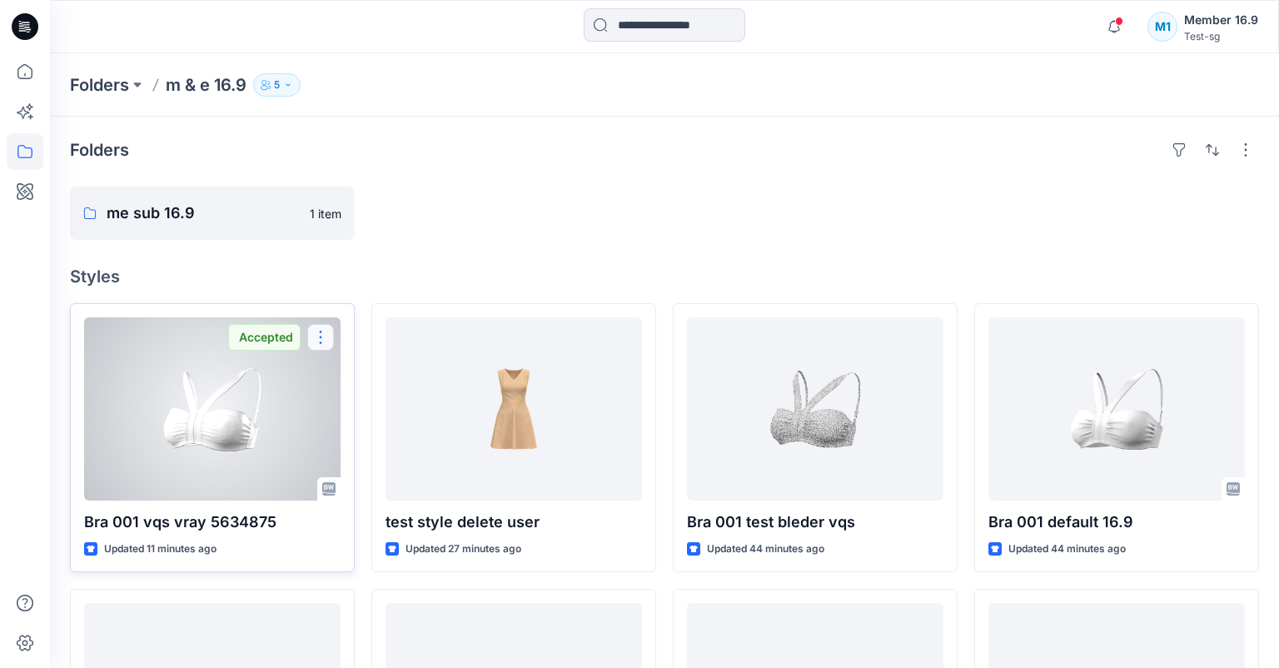
click at [328, 338] on button "button" at bounding box center [320, 337] width 27 height 27
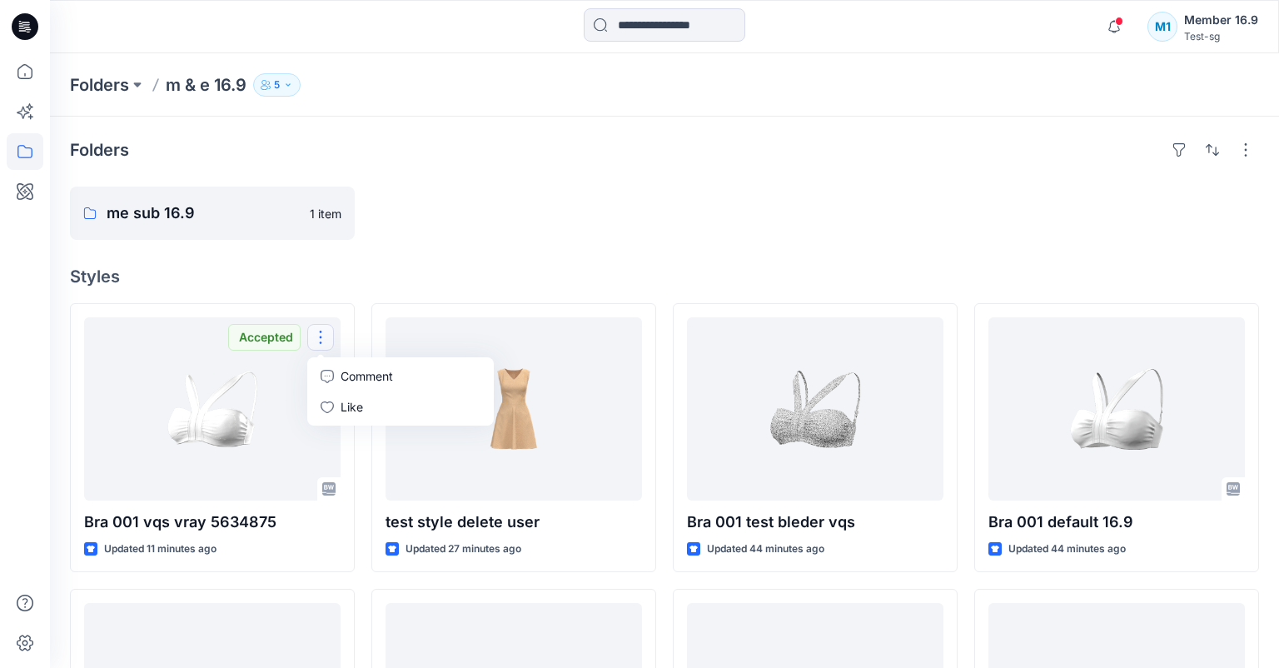
drag, startPoint x: 496, startPoint y: 258, endPoint x: 434, endPoint y: 238, distance: 64.8
click at [496, 257] on div "Folders me sub 16.9 1 item Styles Bra 001 vqs vray 5634875 Updated 11 minutes a…" at bounding box center [664, 639] width 1229 height 1045
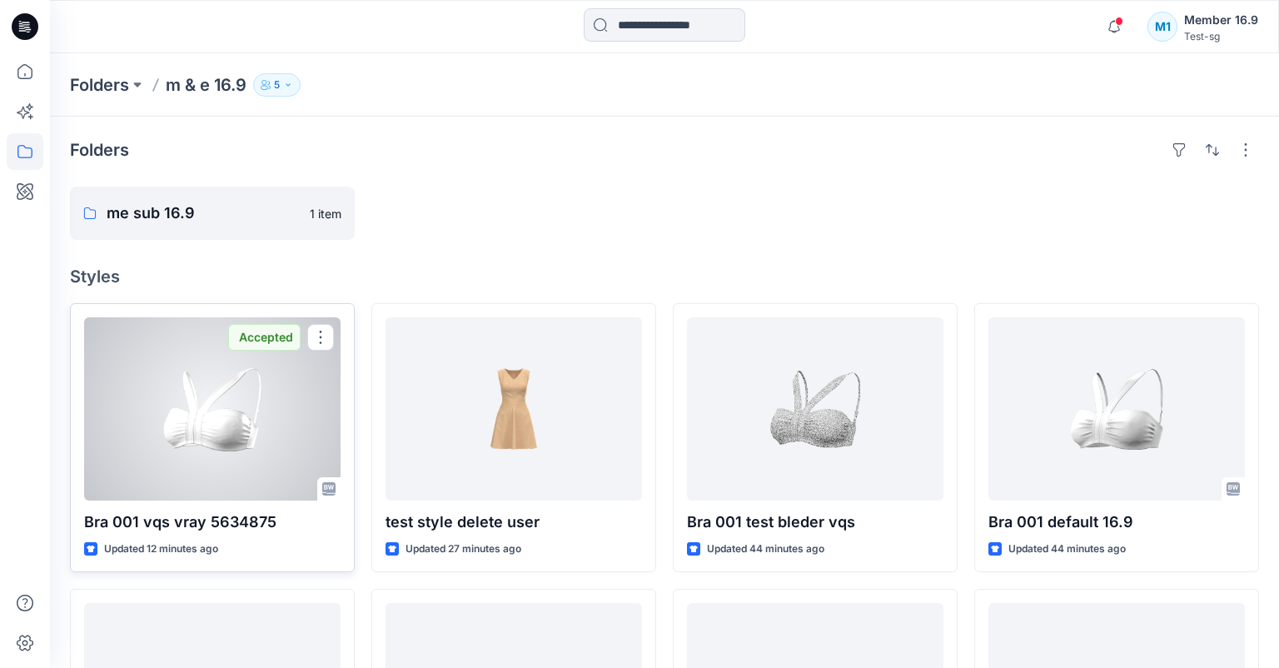
click at [316, 423] on div at bounding box center [212, 408] width 256 height 183
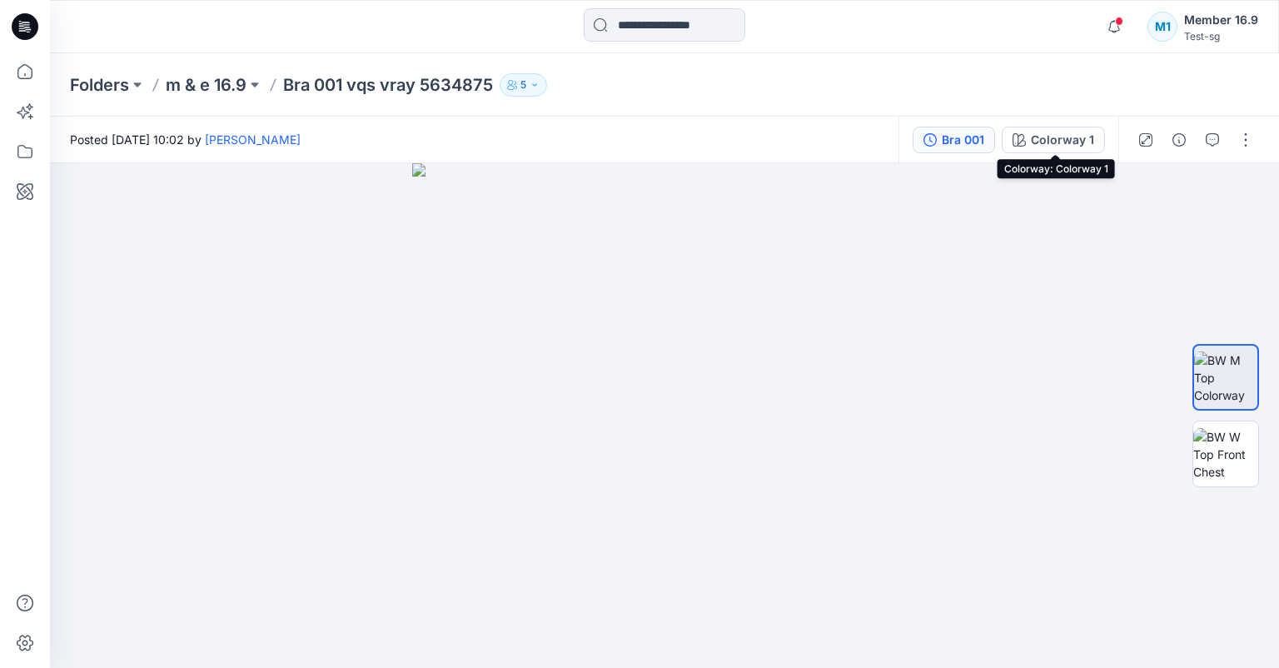
click at [970, 150] on button "Bra 001" at bounding box center [953, 140] width 82 height 27
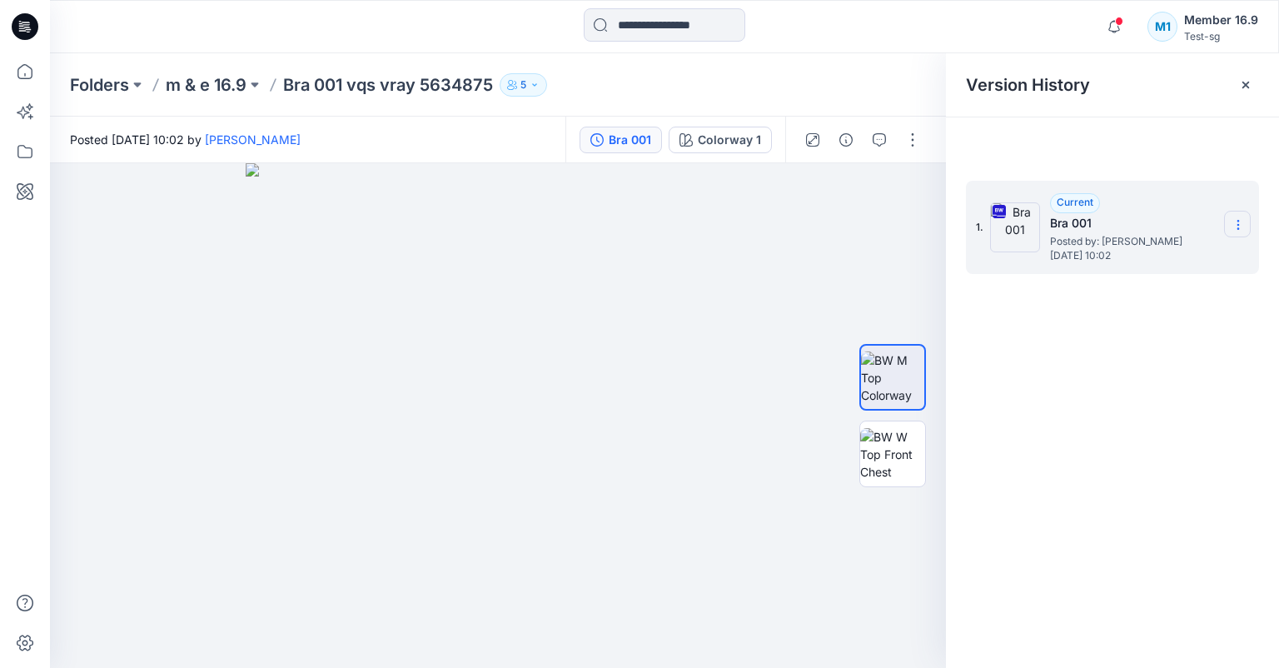
drag, startPoint x: 1238, startPoint y: 222, endPoint x: 1233, endPoint y: 232, distance: 11.2
click at [1238, 221] on icon at bounding box center [1237, 224] width 13 height 13
click at [1191, 265] on span "Download Source BW File" at bounding box center [1154, 257] width 140 height 20
